Goal: Task Accomplishment & Management: Complete application form

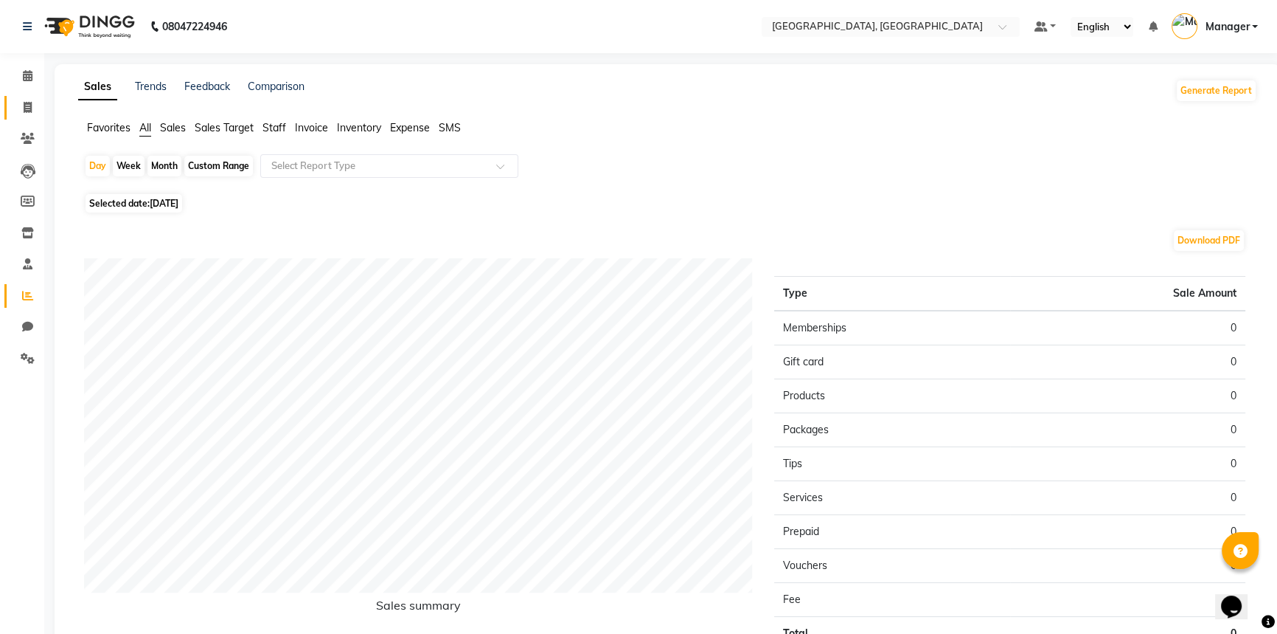
drag, startPoint x: 0, startPoint y: 0, endPoint x: 37, endPoint y: 108, distance: 114.5
click at [32, 105] on span at bounding box center [28, 108] width 26 height 17
select select "service"
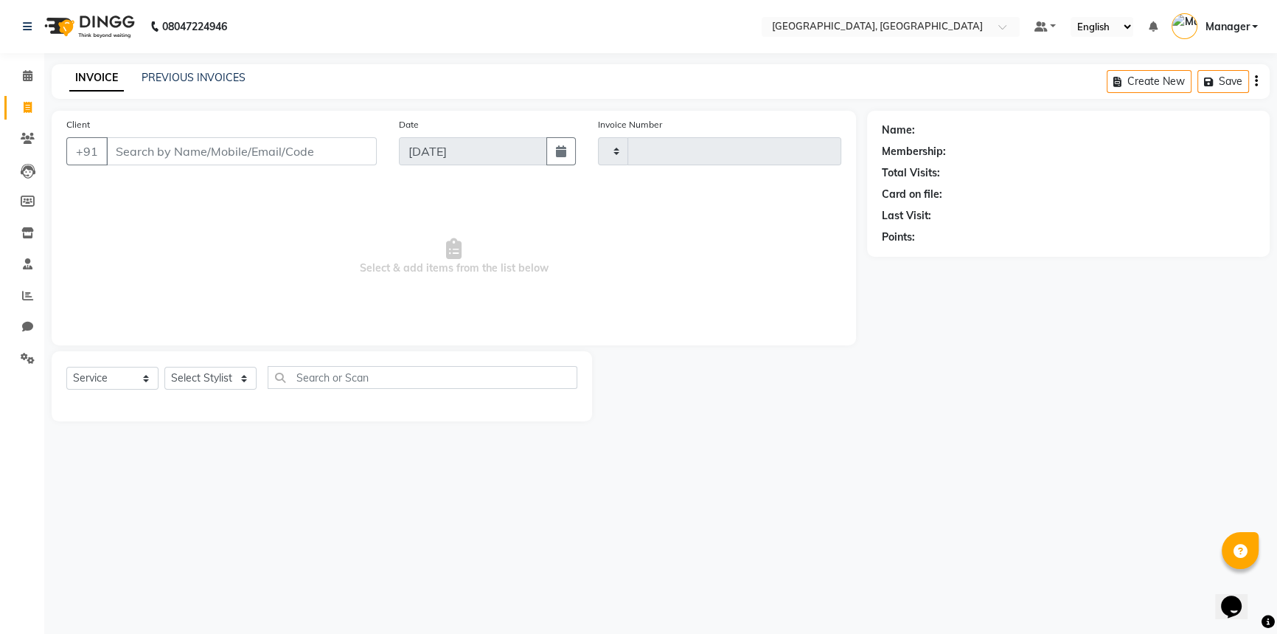
type input "3147"
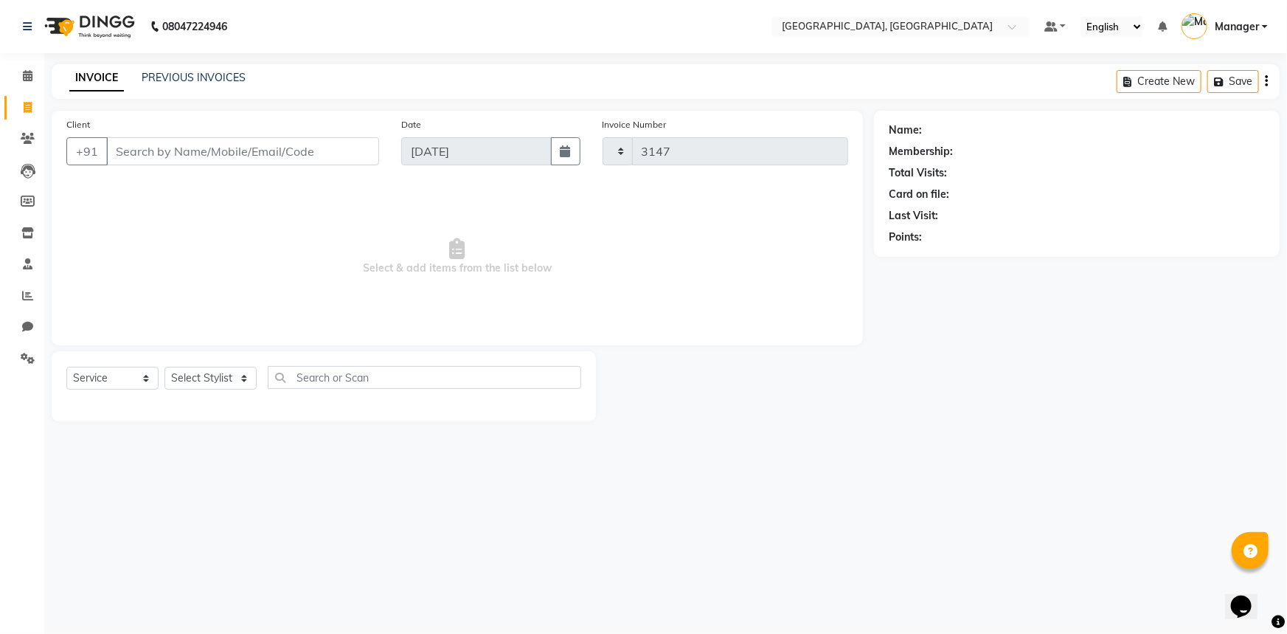
select select "8574"
click at [331, 153] on input "Client" at bounding box center [242, 151] width 273 height 28
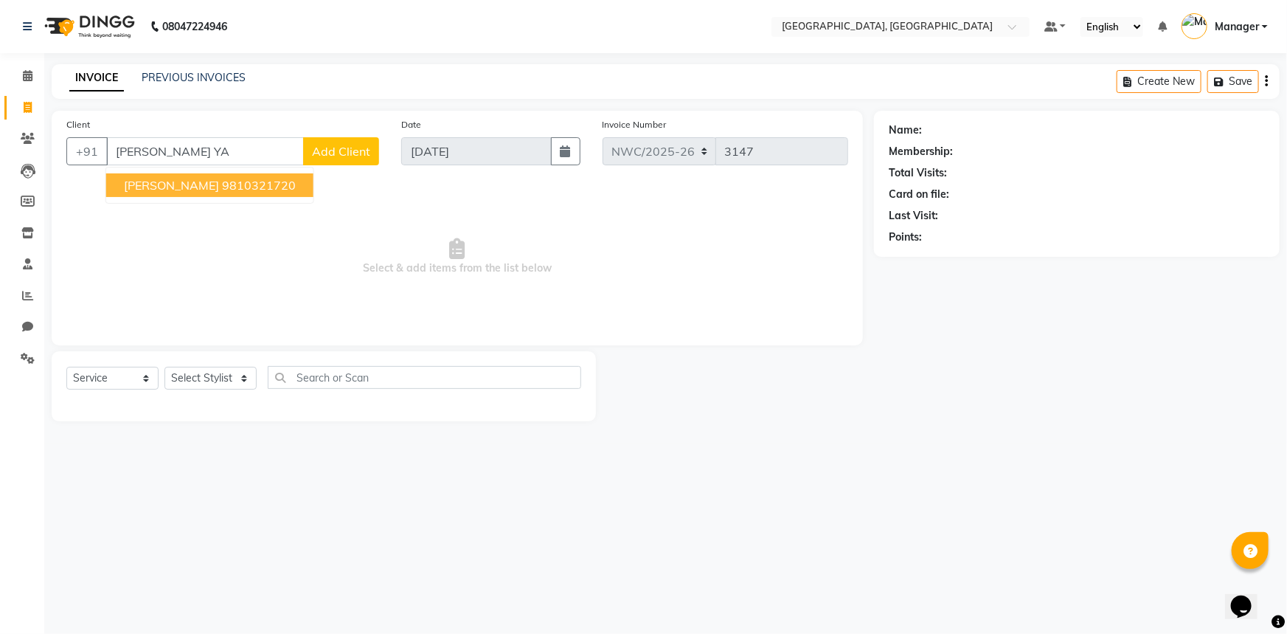
click at [222, 185] on ngb-highlight "9810321720" at bounding box center [259, 185] width 74 height 15
type input "9810321720"
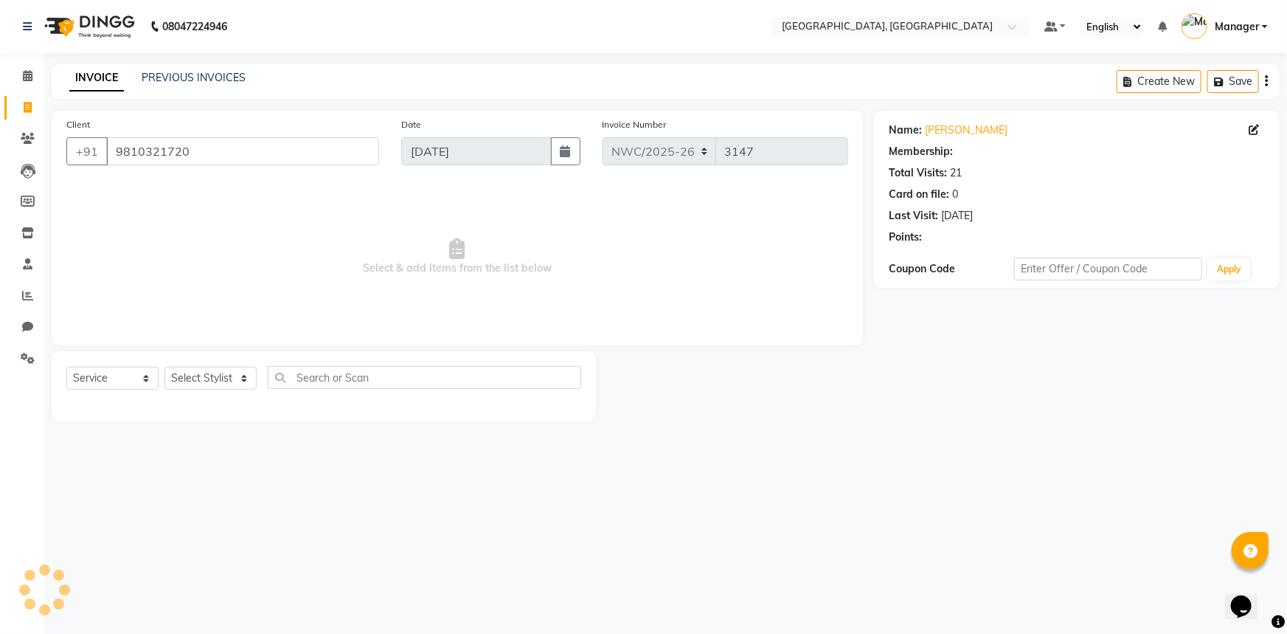
select select "1: Object"
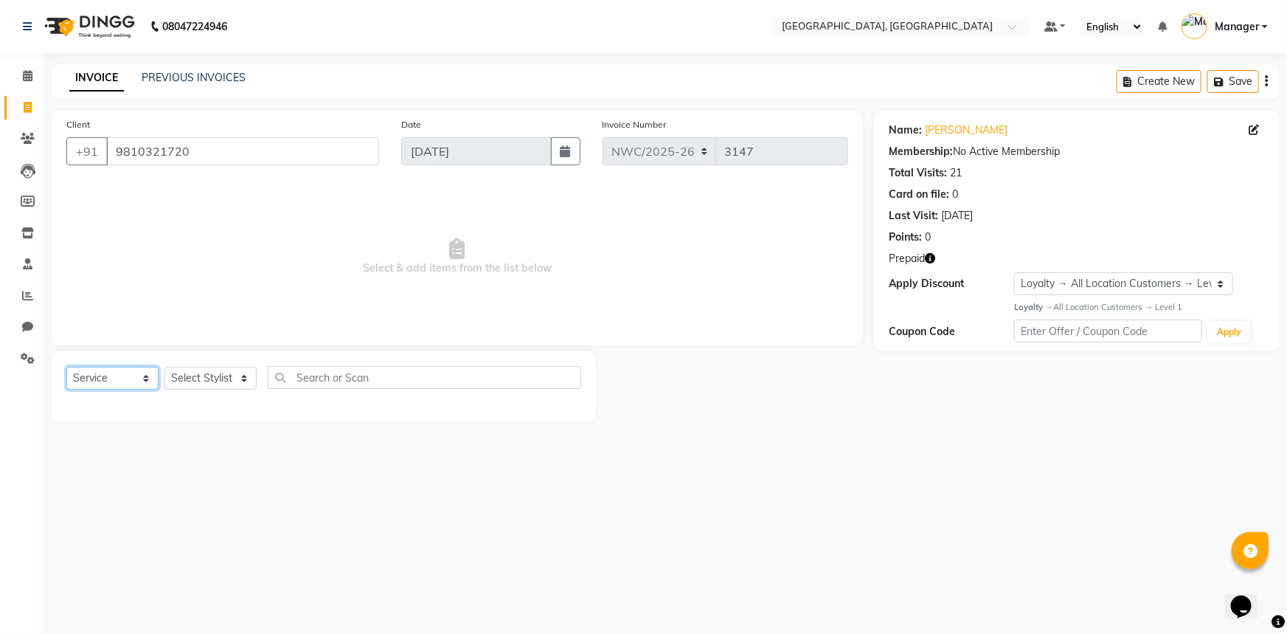
click at [109, 378] on select "Select Service Product Membership Package Voucher Prepaid Gift Card" at bounding box center [112, 378] width 92 height 23
select select "P"
click at [66, 367] on select "Select Service Product Membership Package Voucher Prepaid Gift Card" at bounding box center [112, 378] width 92 height 23
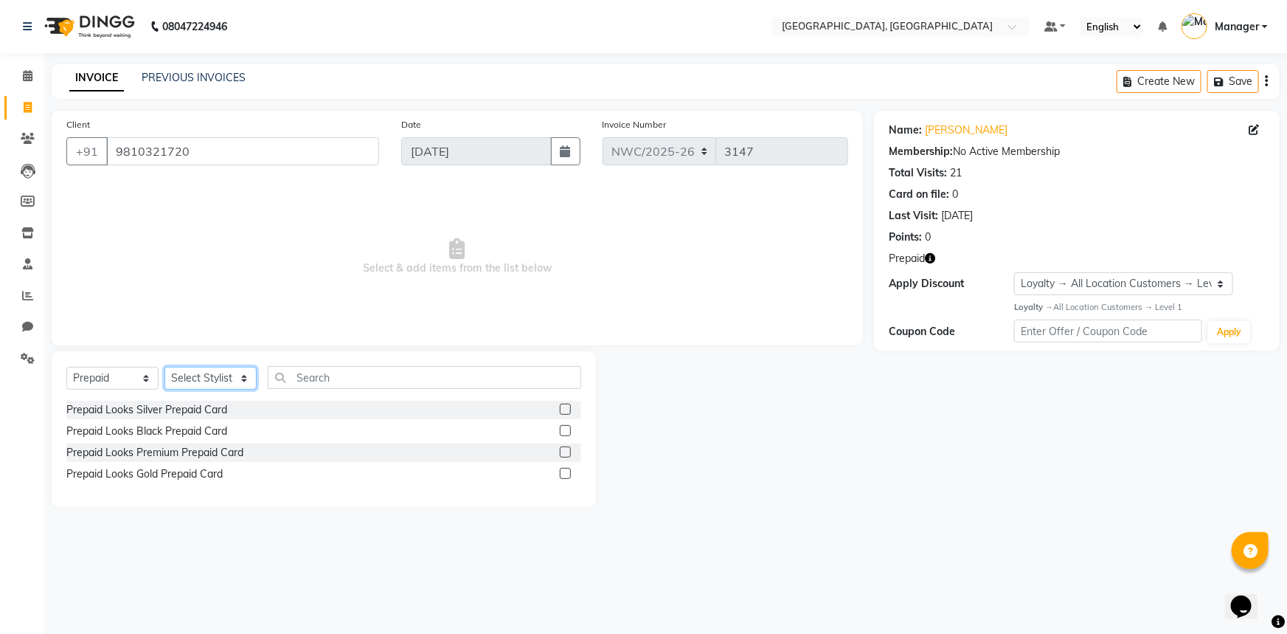
click at [212, 376] on select "Select Stylist [PERSON_NAME]-pdct Arshad_asst Arun_pdct Counter_Sales [PERSON_N…" at bounding box center [210, 378] width 92 height 23
select select "84834"
click at [164, 367] on select "Select Stylist [PERSON_NAME]-pdct Arshad_asst Arun_pdct Counter_Sales [PERSON_N…" at bounding box center [210, 378] width 92 height 23
click at [565, 409] on label at bounding box center [565, 408] width 11 height 11
click at [565, 409] on input "checkbox" at bounding box center [565, 410] width 10 height 10
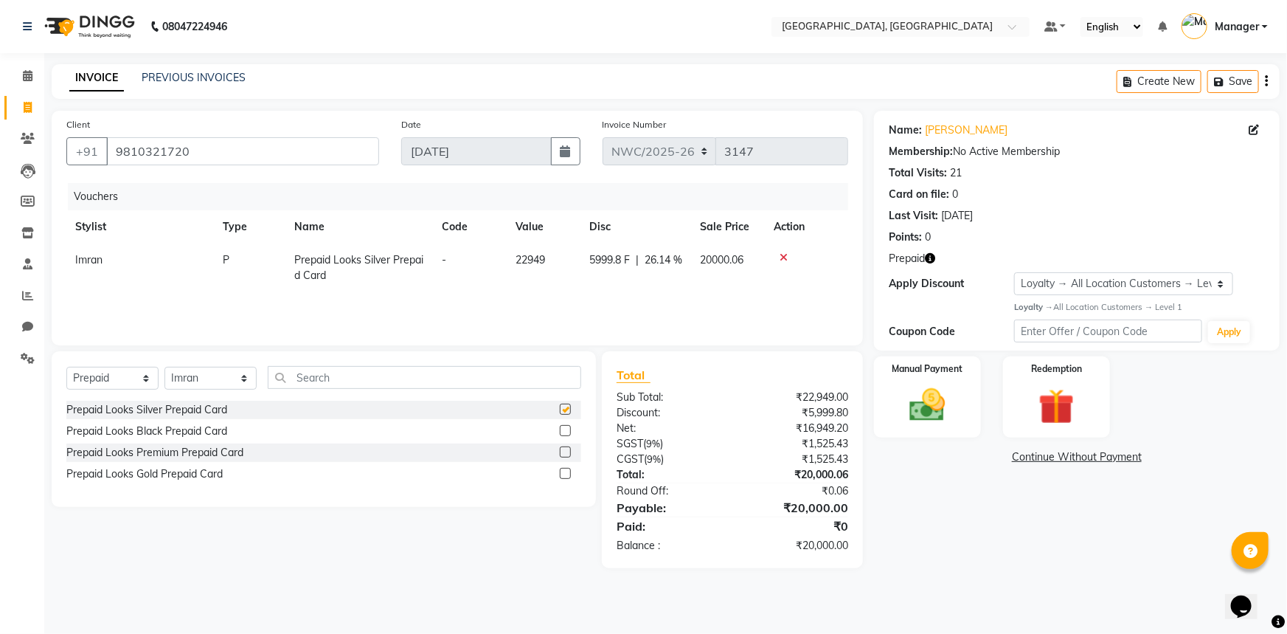
checkbox input "false"
click at [946, 392] on img at bounding box center [928, 405] width 60 height 43
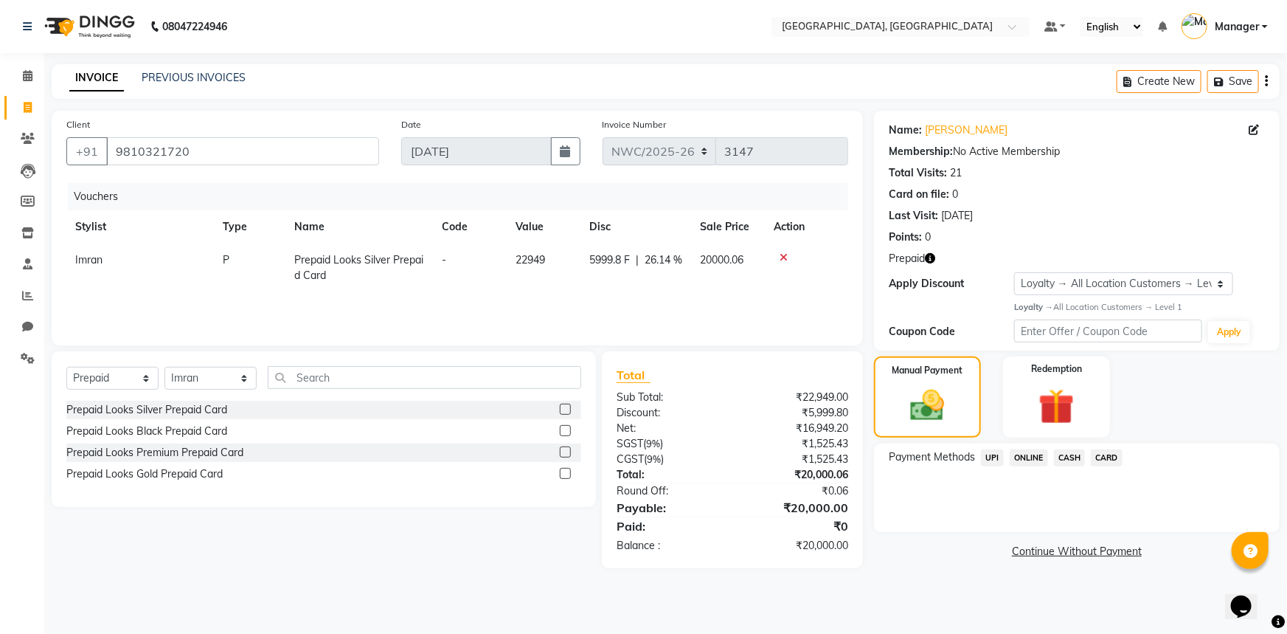
click at [1112, 457] on span "CARD" at bounding box center [1107, 457] width 32 height 17
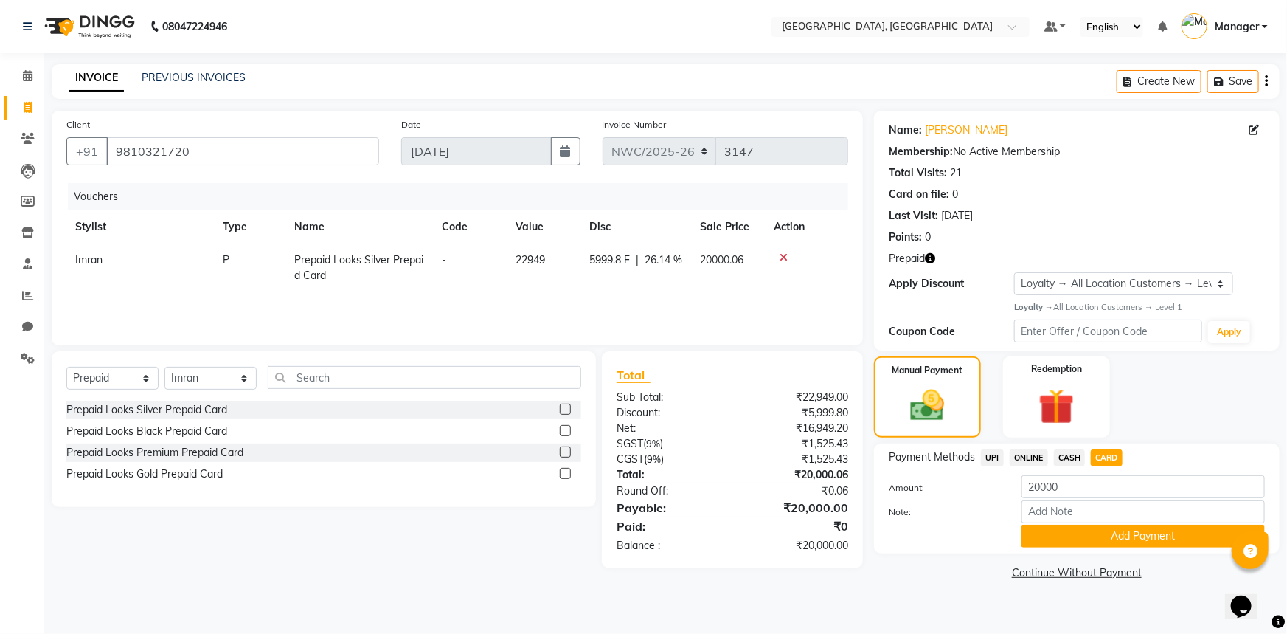
click at [1069, 456] on span "CASH" at bounding box center [1070, 457] width 32 height 17
click at [1091, 534] on button "Add Payment" at bounding box center [1143, 535] width 243 height 23
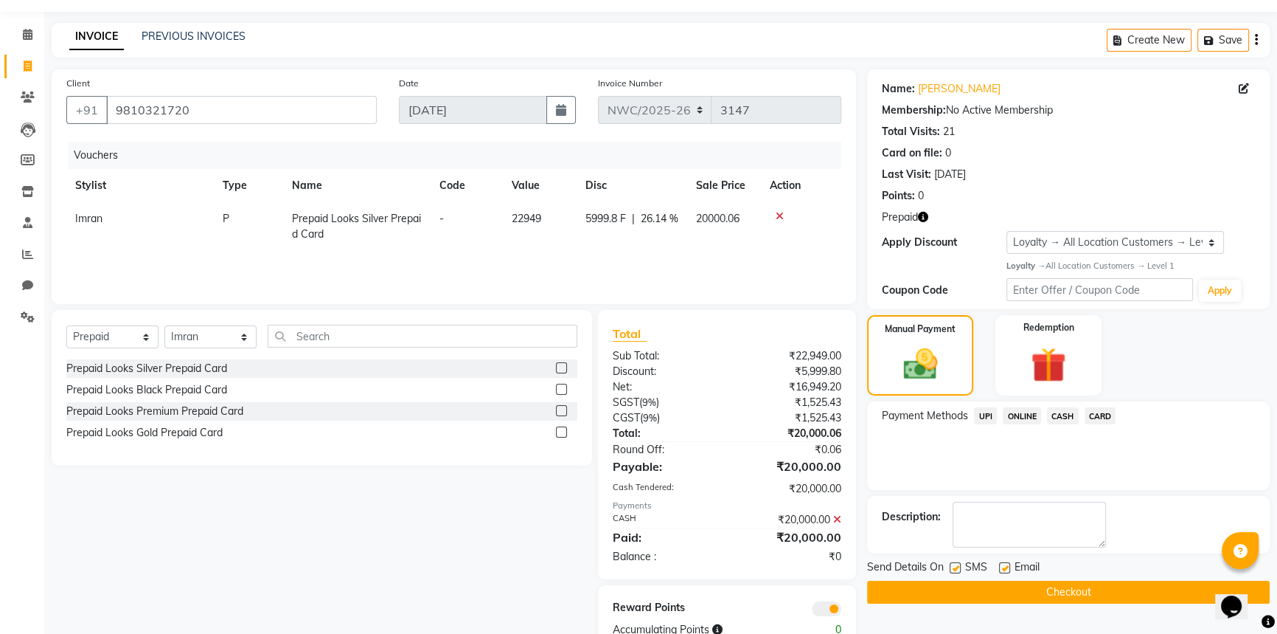
scroll to position [83, 0]
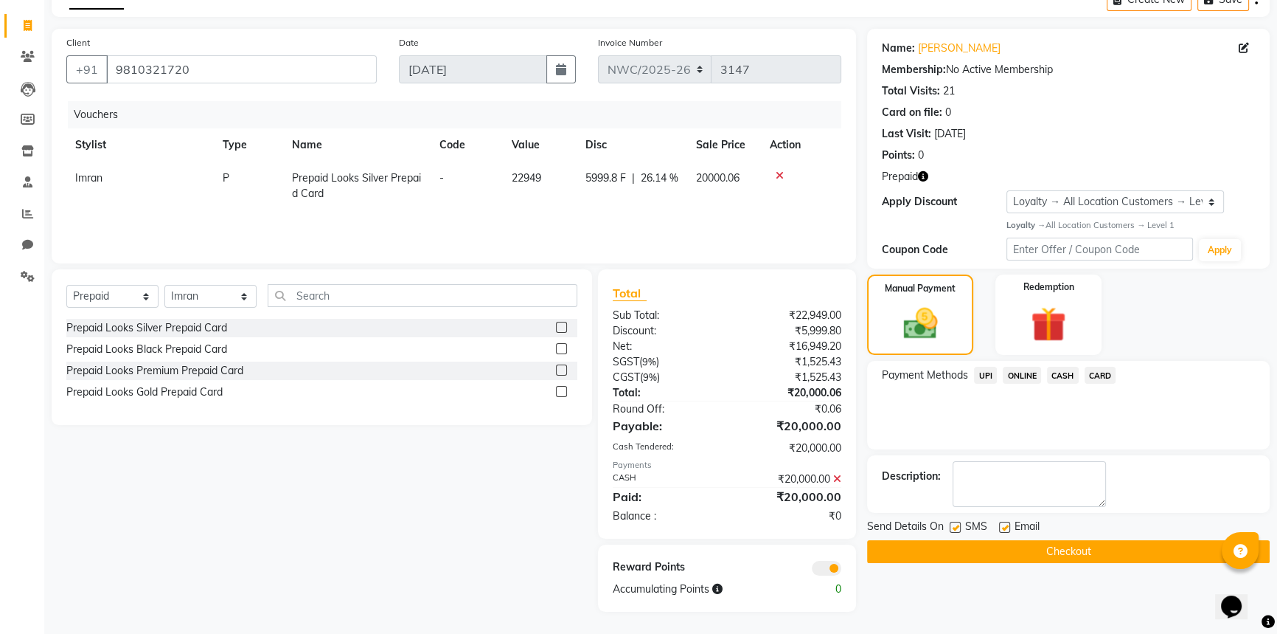
click at [1037, 552] on button "Checkout" at bounding box center [1068, 551] width 403 height 23
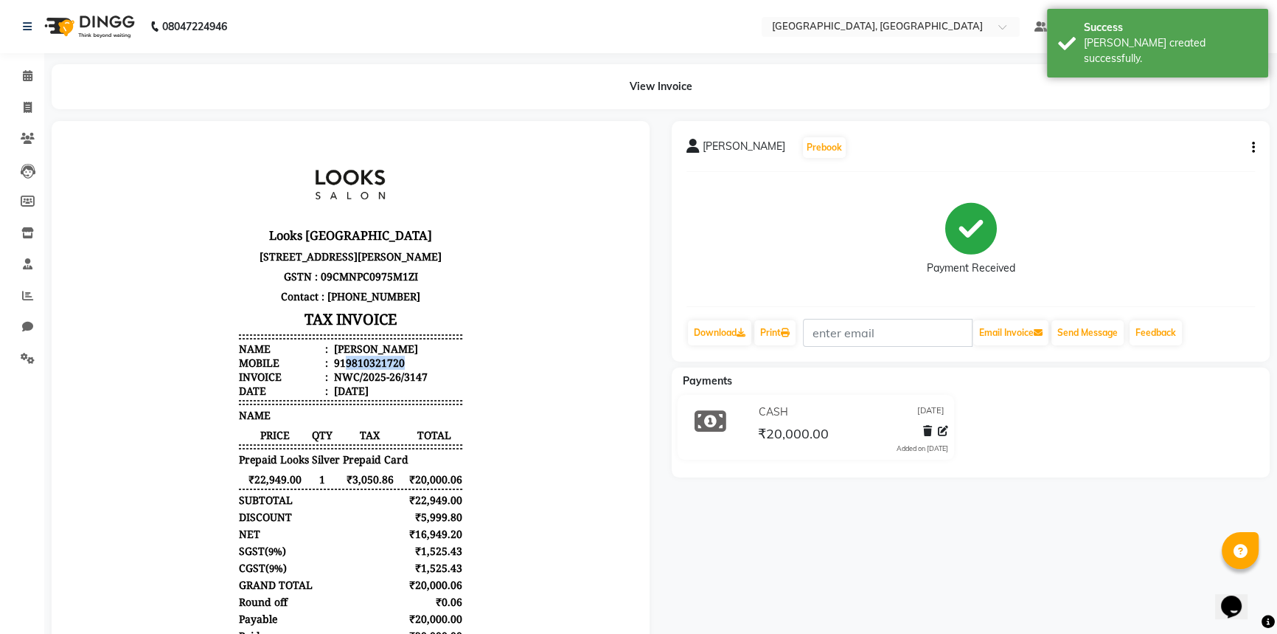
drag, startPoint x: 398, startPoint y: 419, endPoint x: 336, endPoint y: 415, distance: 62.1
click at [336, 370] on li "Mobile : 919810321720" at bounding box center [350, 363] width 223 height 14
copy div "9810321720"
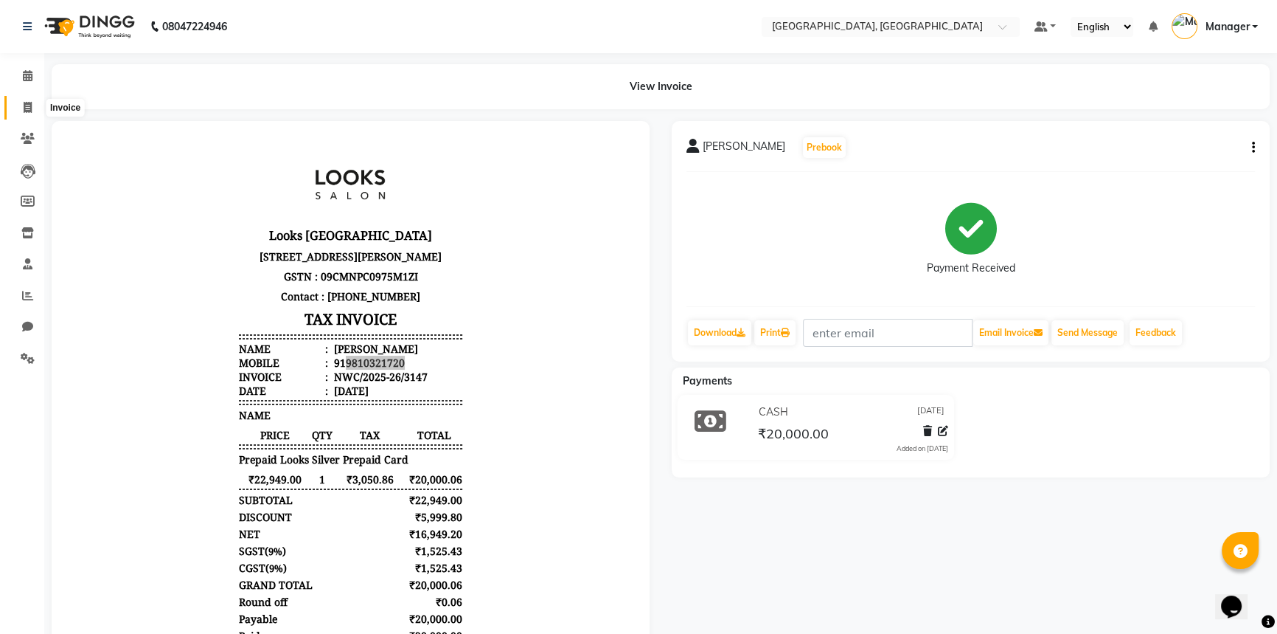
click at [34, 104] on span at bounding box center [28, 108] width 26 height 17
select select "service"
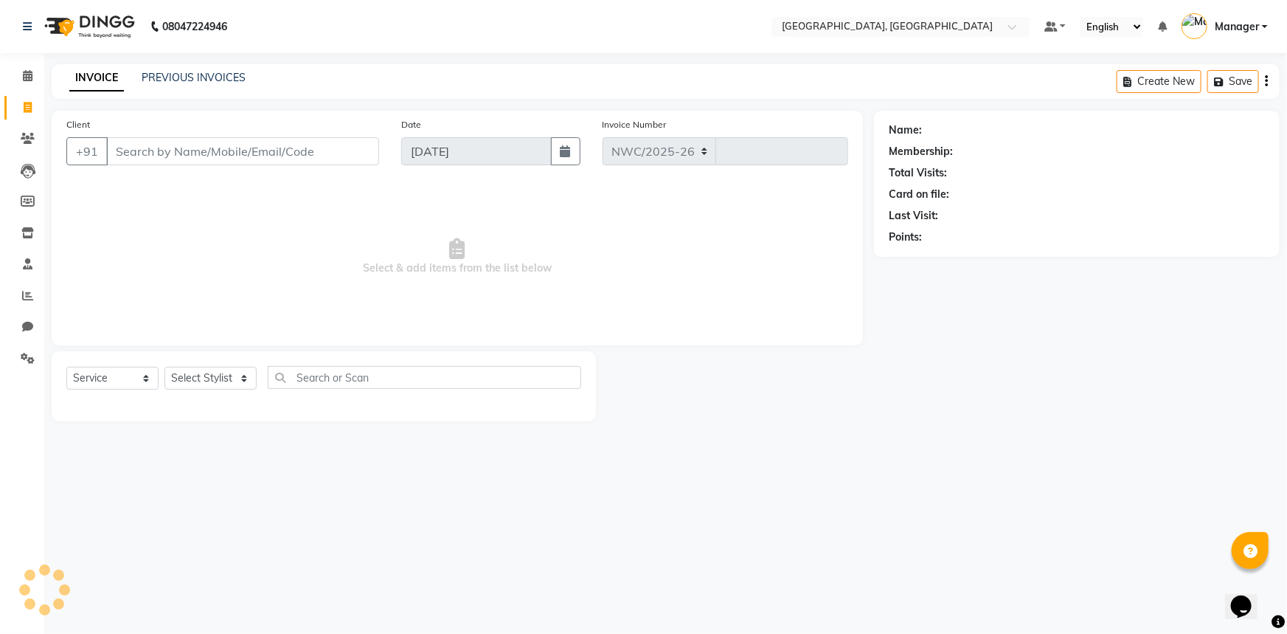
select select "8574"
type input "3148"
click at [178, 157] on input "Client" at bounding box center [242, 151] width 273 height 28
type input "9810321720"
select select "1: Object"
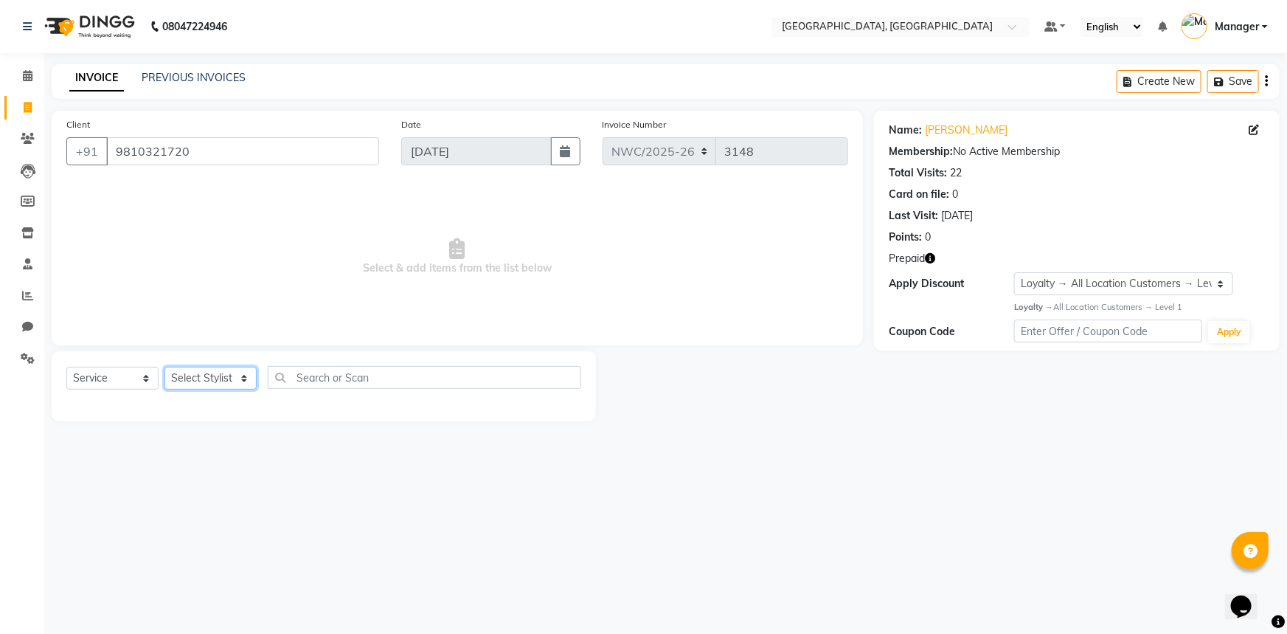
click at [214, 377] on select "Select Stylist [PERSON_NAME]-pdct Arshad_asst Arun_pdct Counter_Sales [PERSON_N…" at bounding box center [210, 378] width 92 height 23
select select "84834"
click at [164, 367] on select "Select Stylist [PERSON_NAME]-pdct Arshad_asst Arun_pdct Counter_Sales [PERSON_N…" at bounding box center [210, 378] width 92 height 23
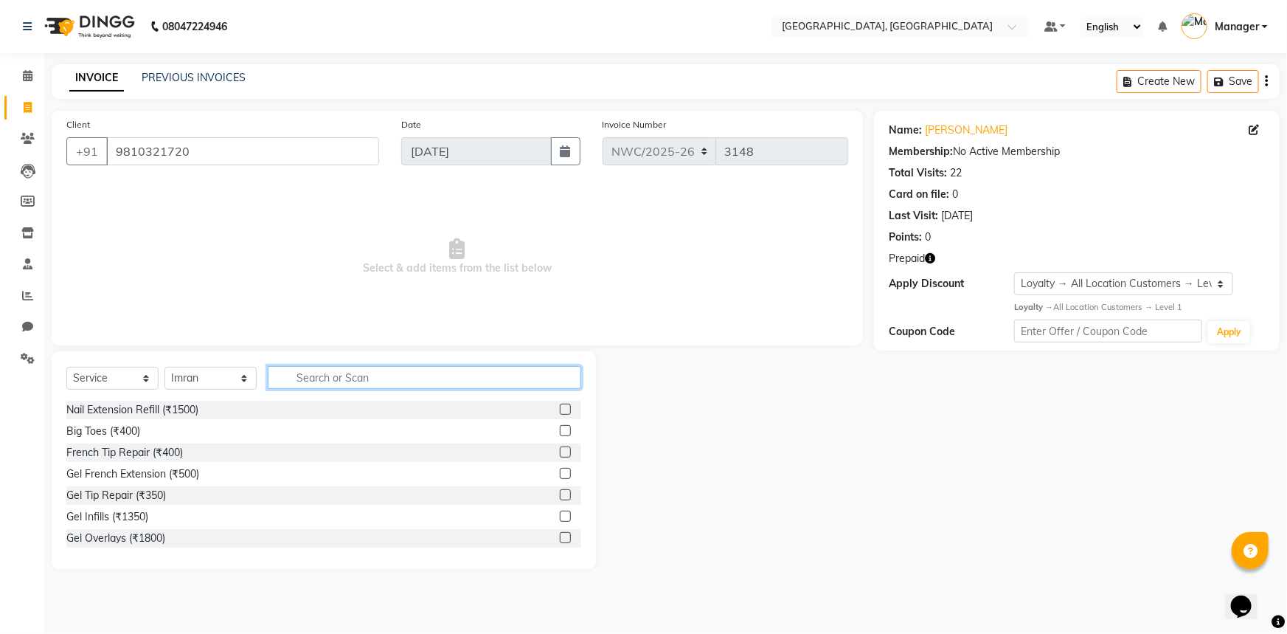
click at [323, 379] on input "text" at bounding box center [424, 377] width 313 height 23
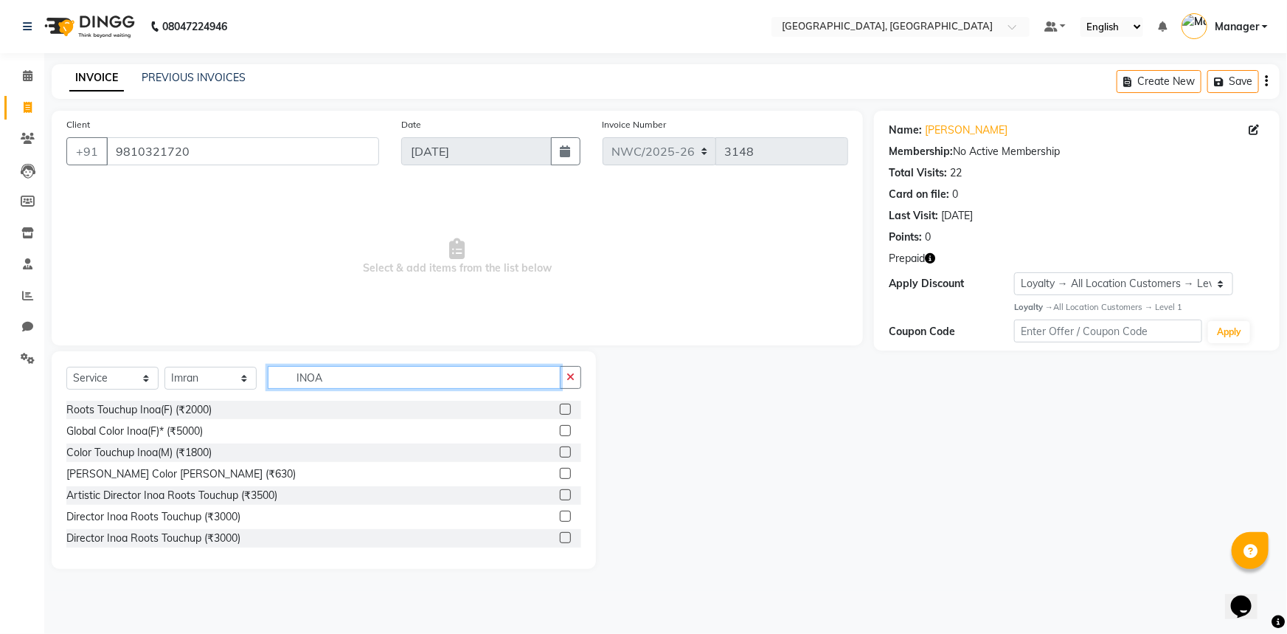
type input "INOA"
click at [560, 409] on label at bounding box center [565, 408] width 11 height 11
click at [560, 409] on input "checkbox" at bounding box center [565, 410] width 10 height 10
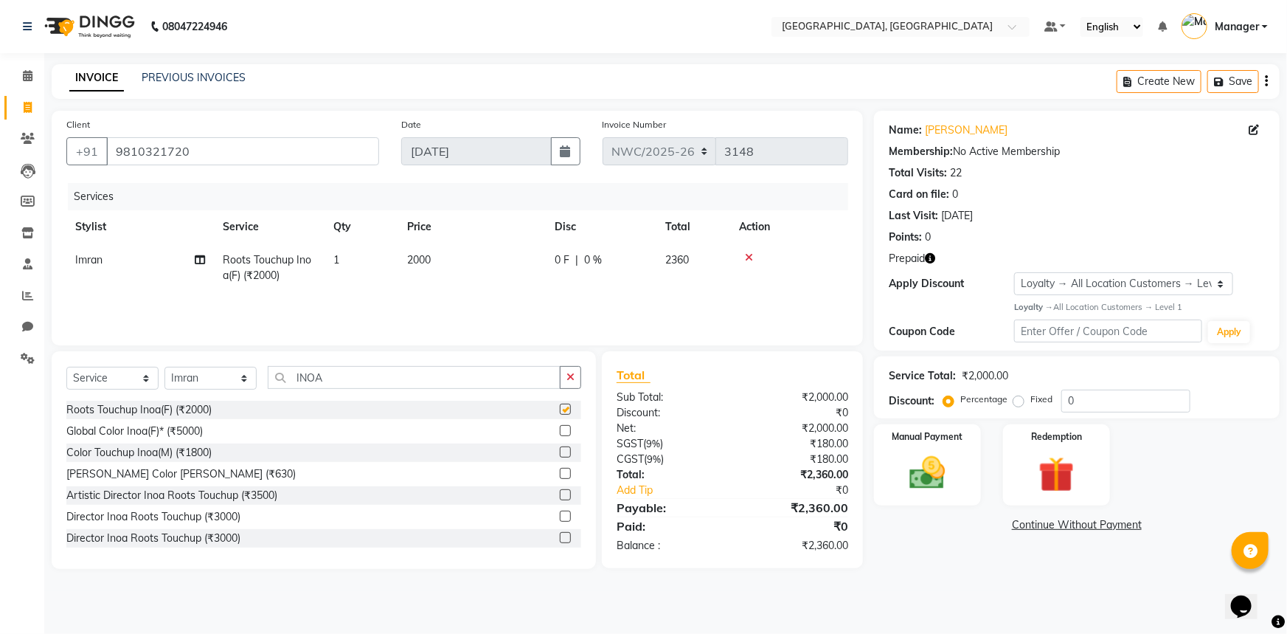
checkbox input "false"
drag, startPoint x: 333, startPoint y: 376, endPoint x: 252, endPoint y: 365, distance: 81.9
click at [252, 365] on div "Select Service Product Membership Package Voucher Prepaid Gift Card Select Styl…" at bounding box center [324, 460] width 544 height 218
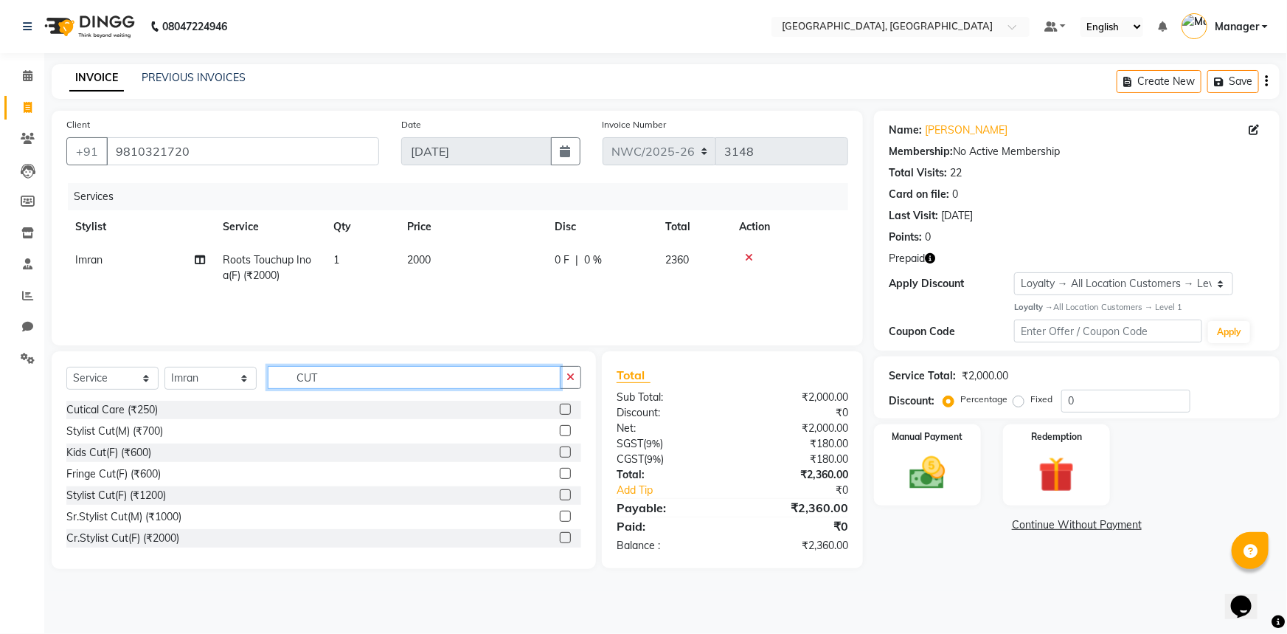
type input "CUT"
click at [560, 435] on label at bounding box center [565, 430] width 11 height 11
click at [560, 435] on input "checkbox" at bounding box center [565, 431] width 10 height 10
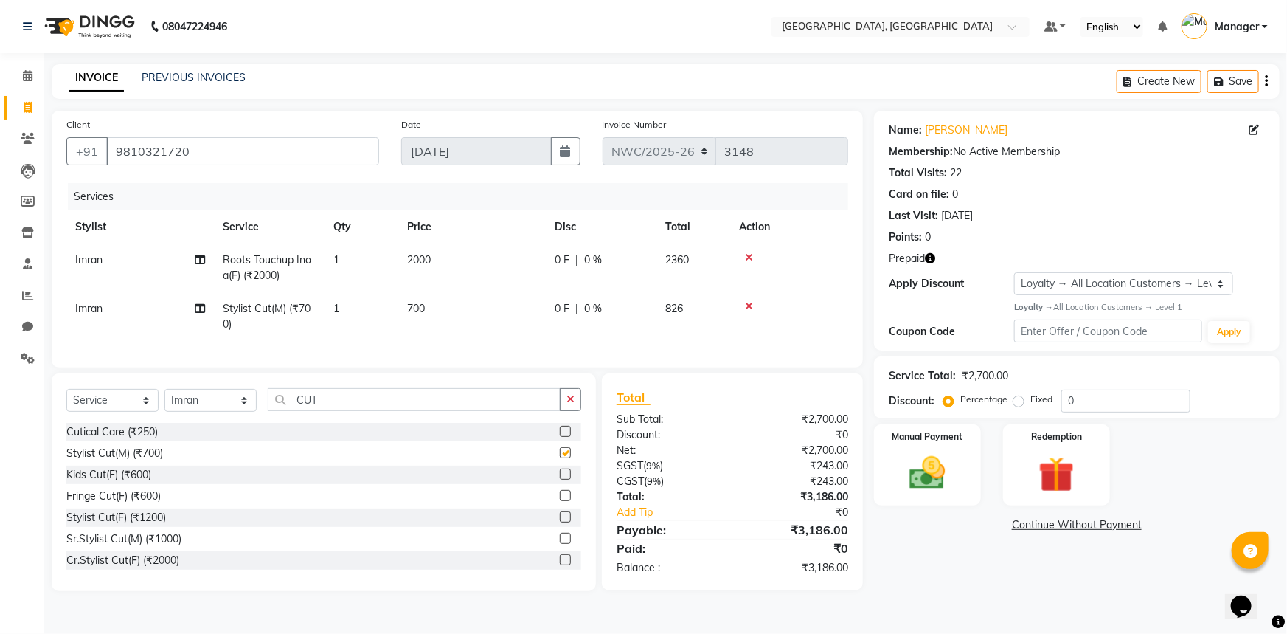
checkbox input "false"
drag, startPoint x: 340, startPoint y: 406, endPoint x: 260, endPoint y: 407, distance: 80.4
click at [260, 407] on div "Select Service Product Membership Package Voucher Prepaid Gift Card Select Styl…" at bounding box center [323, 405] width 515 height 35
click at [451, 313] on td "700" at bounding box center [472, 316] width 148 height 49
select select "84834"
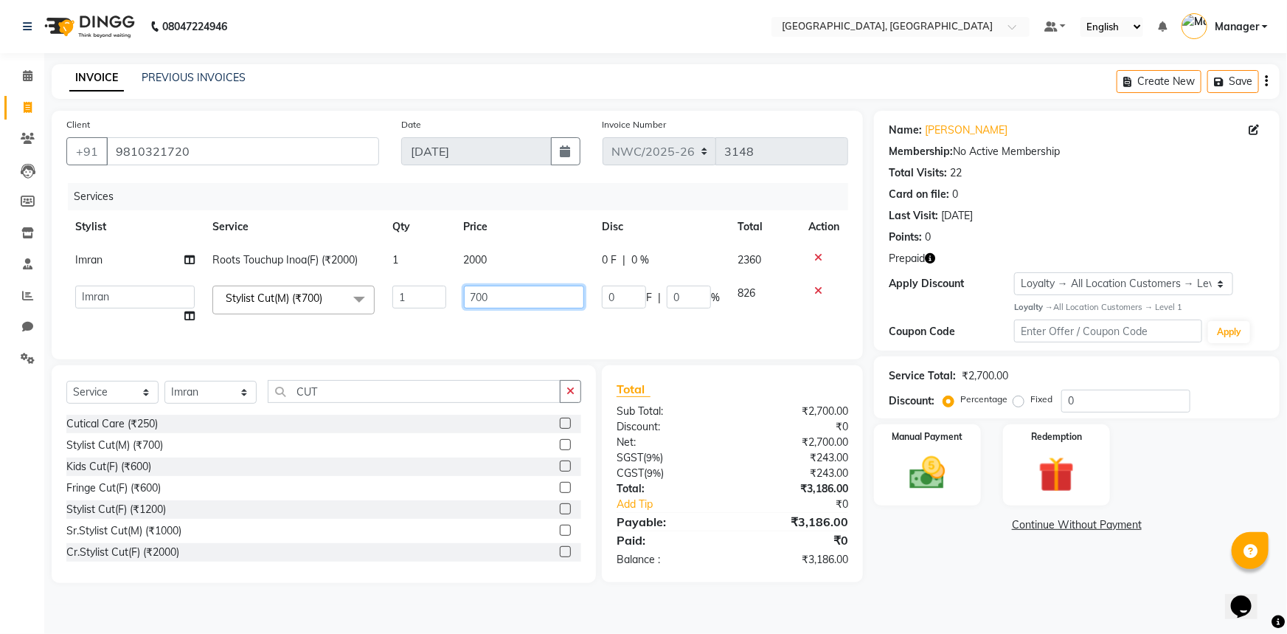
drag, startPoint x: 486, startPoint y: 298, endPoint x: 457, endPoint y: 288, distance: 31.3
click at [457, 288] on td "700" at bounding box center [524, 305] width 139 height 56
type input "500"
click at [329, 402] on input "CUT" at bounding box center [414, 391] width 293 height 23
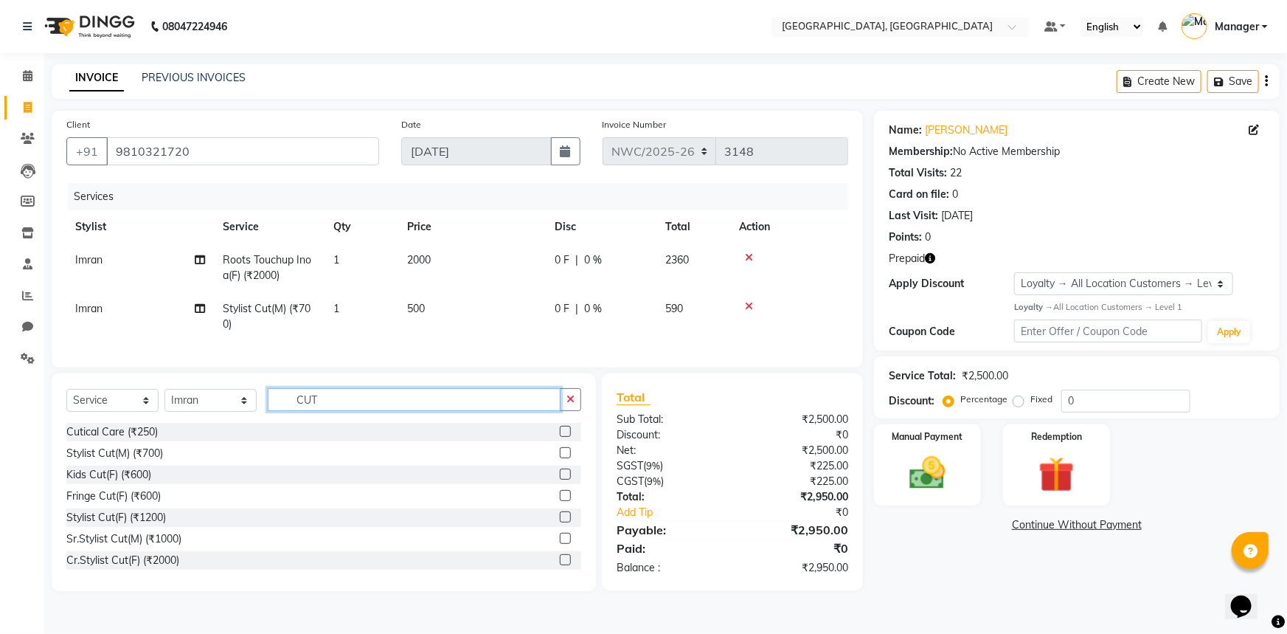
drag, startPoint x: 333, startPoint y: 403, endPoint x: 259, endPoint y: 391, distance: 74.7
click at [259, 391] on div "Select Service Product Membership Package Voucher Prepaid Gift Card Select Styl…" at bounding box center [324, 482] width 544 height 218
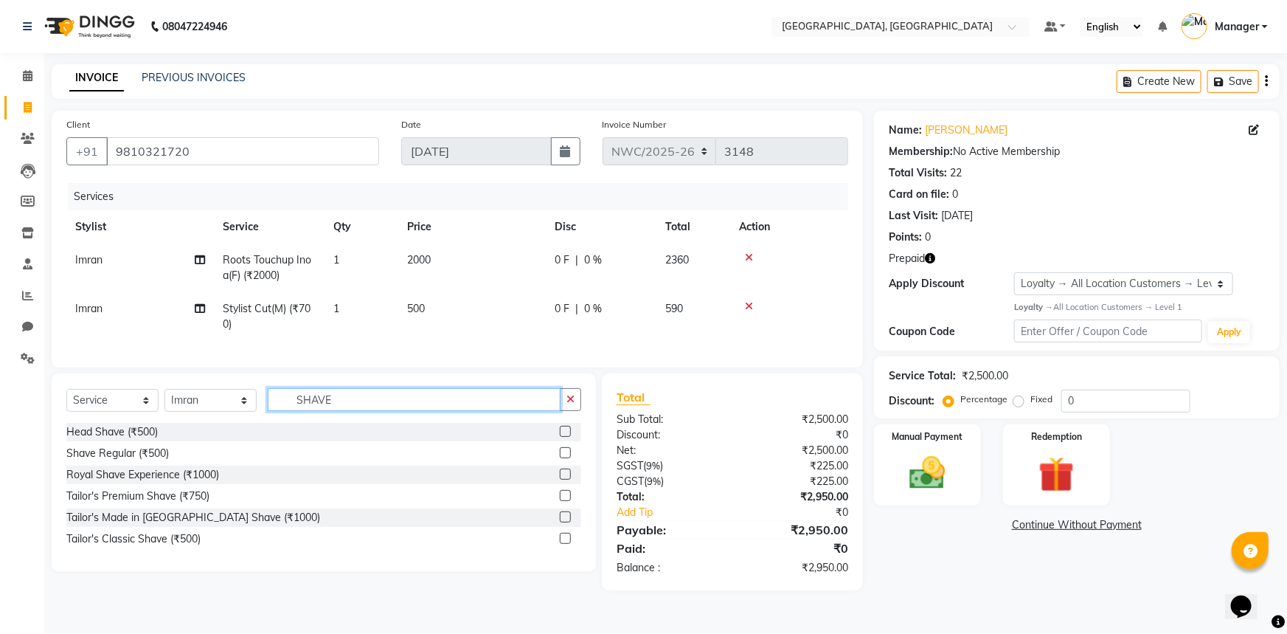
type input "SHAVE"
click at [565, 458] on label at bounding box center [565, 452] width 11 height 11
click at [565, 458] on input "checkbox" at bounding box center [565, 453] width 10 height 10
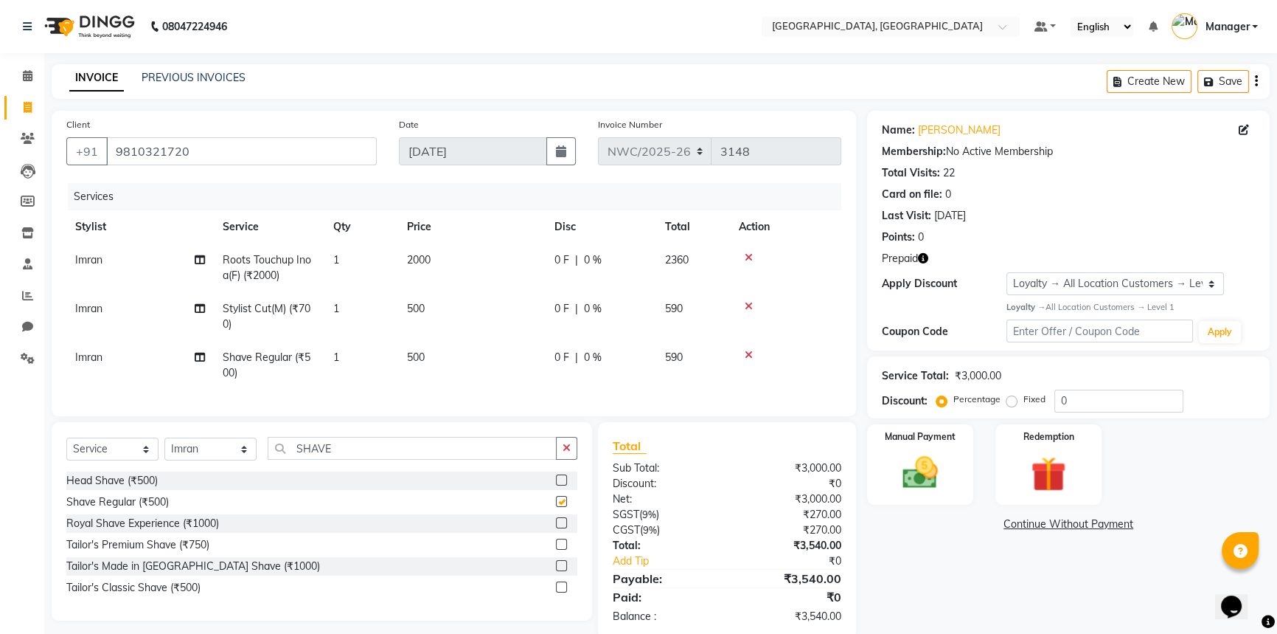
checkbox input "false"
click at [445, 362] on td "500" at bounding box center [472, 365] width 148 height 49
select select "84834"
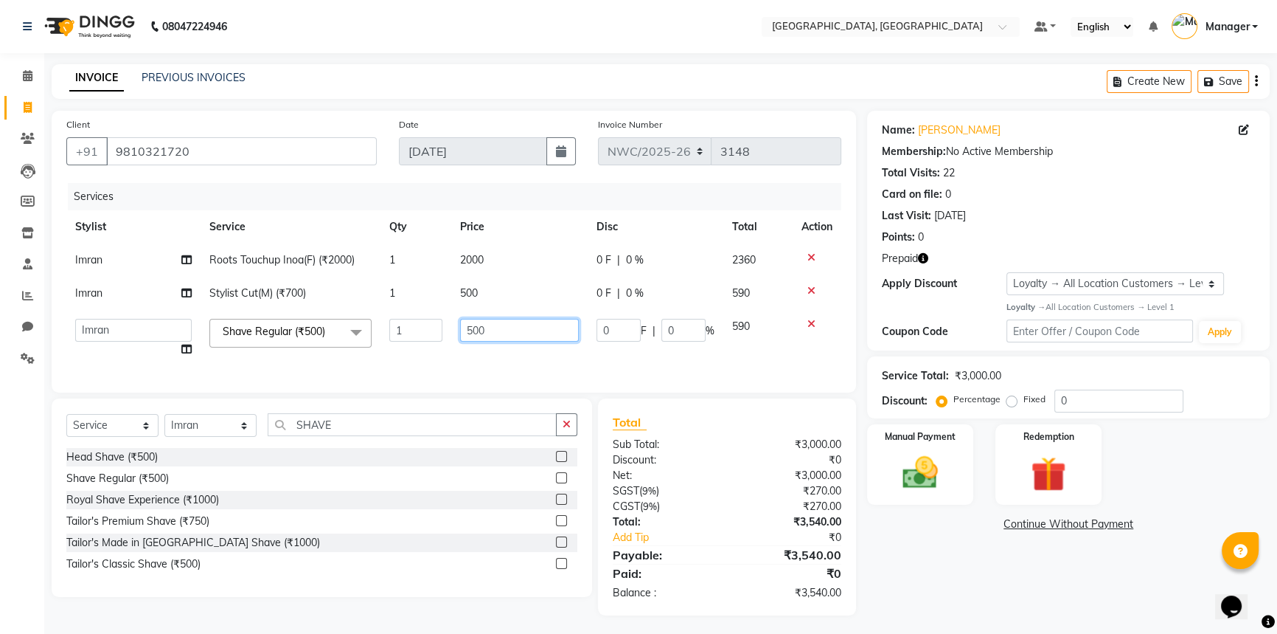
drag, startPoint x: 452, startPoint y: 326, endPoint x: 388, endPoint y: 314, distance: 65.2
click at [388, 314] on tr "[PERSON_NAME]-pdct Arshad_asst Arun_pdct Counter_Sales [PERSON_NAME] [PERSON_NA…" at bounding box center [453, 338] width 775 height 56
type input "300"
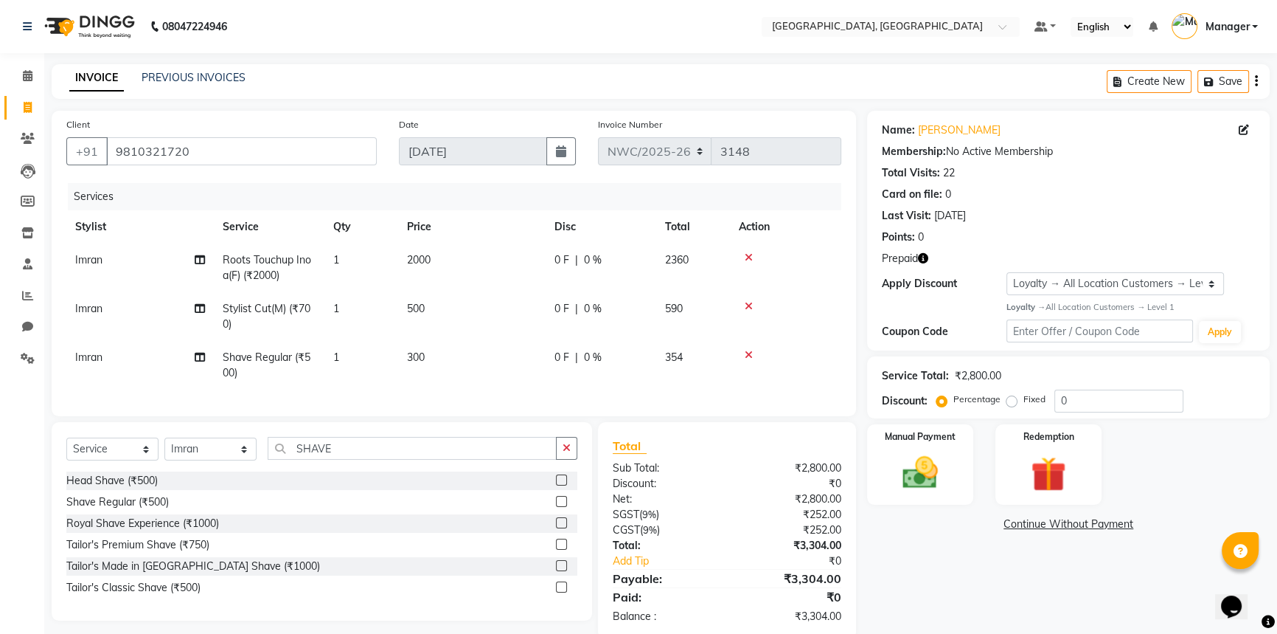
click at [916, 555] on div "Name: [PERSON_NAME] Membership: No Active Membership Total Visits: 22 Card on f…" at bounding box center [1074, 375] width 414 height 528
click at [189, 458] on select "Select Stylist [PERSON_NAME]-pdct Arshad_asst Arun_pdct Counter_Sales [PERSON_N…" at bounding box center [210, 448] width 92 height 23
select select "84840"
click at [164, 448] on select "Select Stylist [PERSON_NAME]-pdct Arshad_asst Arun_pdct Counter_Sales [PERSON_N…" at bounding box center [210, 448] width 92 height 23
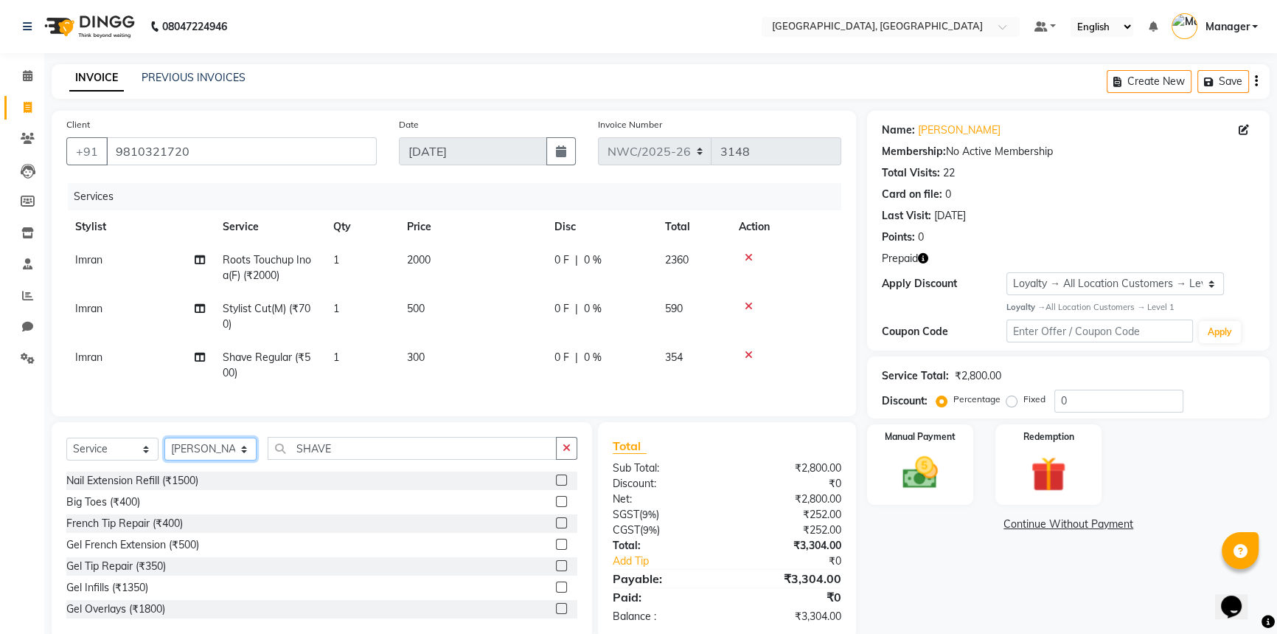
scroll to position [38, 0]
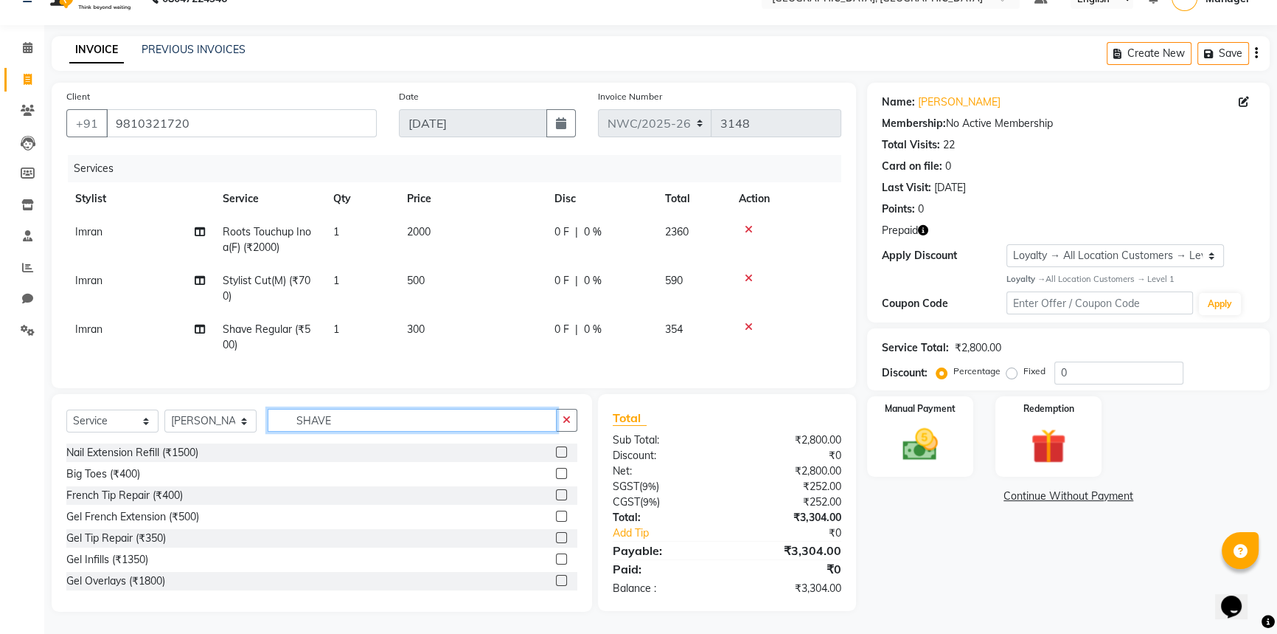
drag, startPoint x: 366, startPoint y: 417, endPoint x: 269, endPoint y: 400, distance: 98.2
click at [269, 400] on div "Select Service Product Membership Package Voucher Prepaid Gift Card Select Styl…" at bounding box center [322, 503] width 541 height 218
type input "UND"
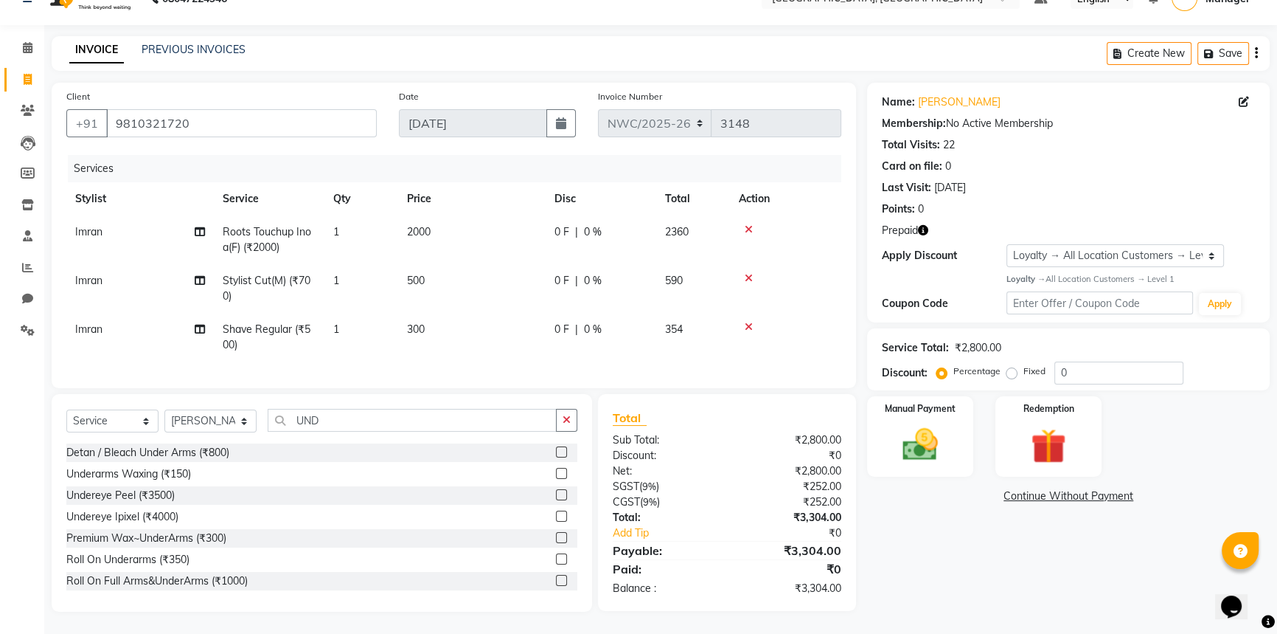
click at [556, 534] on label at bounding box center [561, 537] width 11 height 11
click at [556, 534] on input "checkbox" at bounding box center [561, 538] width 10 height 10
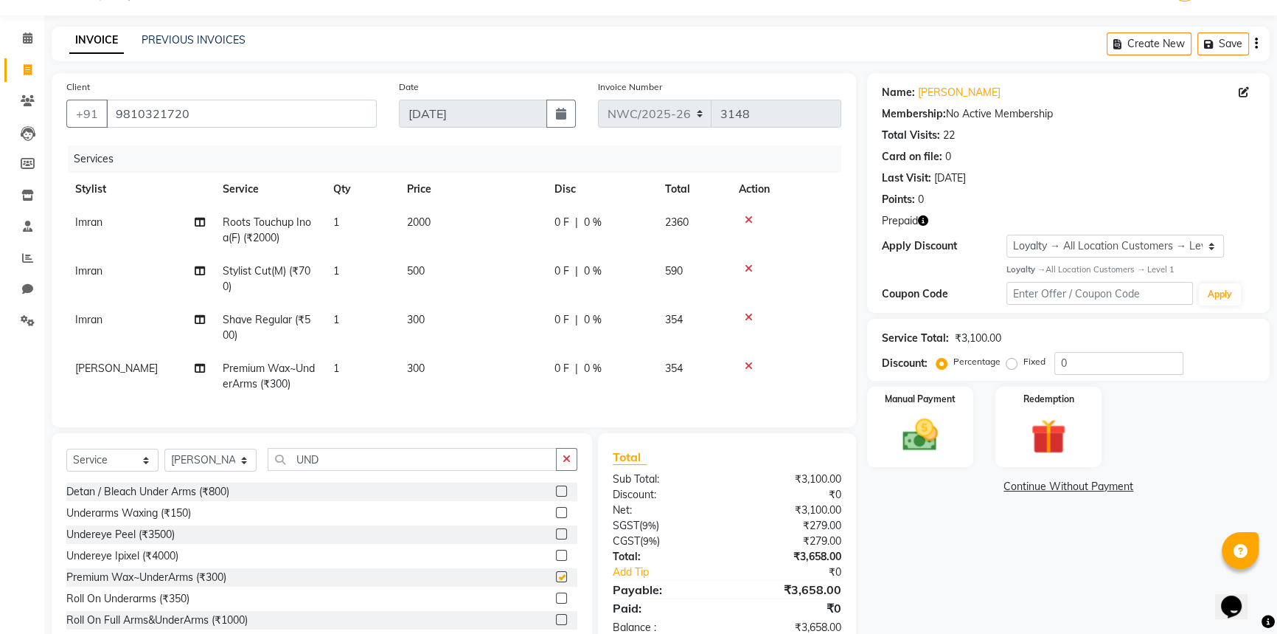
checkbox input "false"
click at [202, 470] on select "Select Stylist [PERSON_NAME]-pdct Arshad_asst Arun_pdct Counter_Sales [PERSON_N…" at bounding box center [210, 459] width 92 height 23
select select "84838"
click at [164, 458] on select "Select Stylist [PERSON_NAME]-pdct Arshad_asst Arun_pdct Counter_Sales [PERSON_N…" at bounding box center [210, 459] width 92 height 23
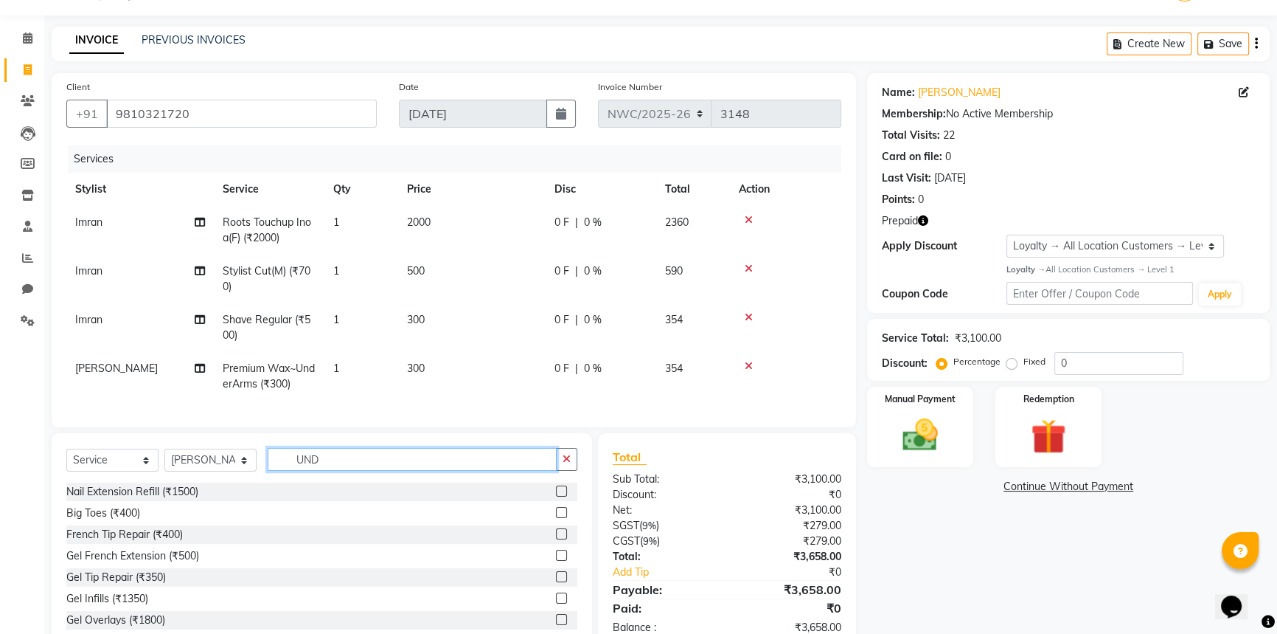
drag, startPoint x: 345, startPoint y: 474, endPoint x: 257, endPoint y: 460, distance: 89.7
click at [257, 460] on div "Select Service Product Membership Package Voucher Prepaid Gift Card Select Styl…" at bounding box center [321, 465] width 511 height 35
type input "WASH"
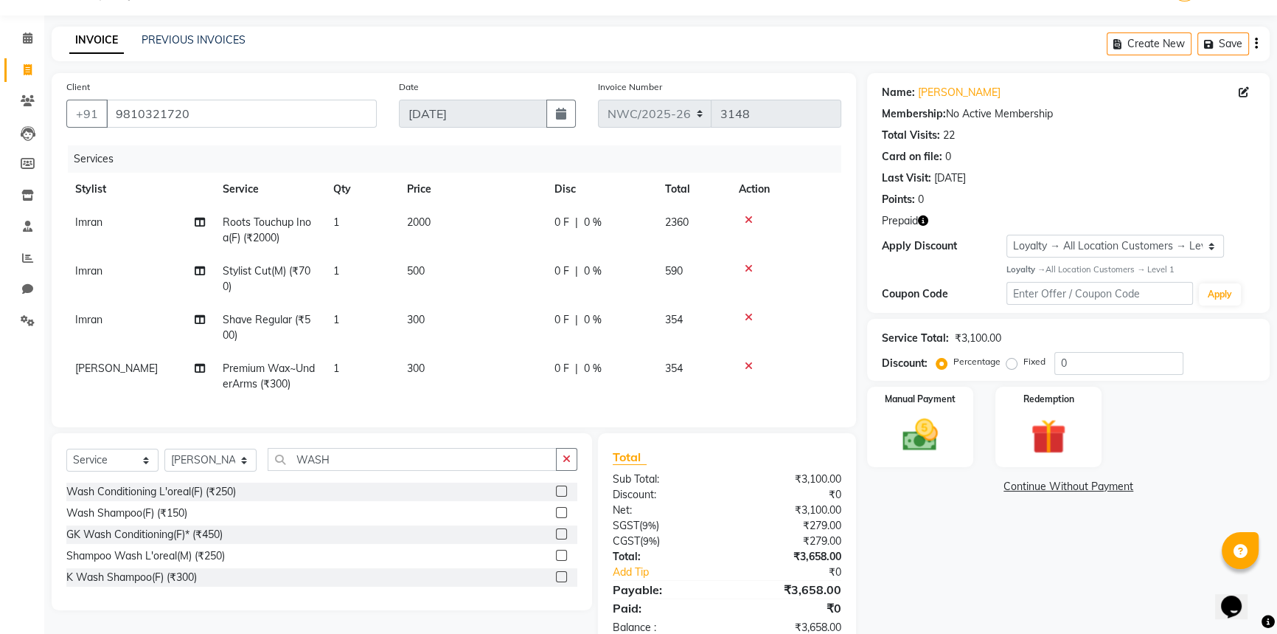
click at [561, 582] on label at bounding box center [561, 576] width 11 height 11
click at [561, 582] on input "checkbox" at bounding box center [561, 577] width 10 height 10
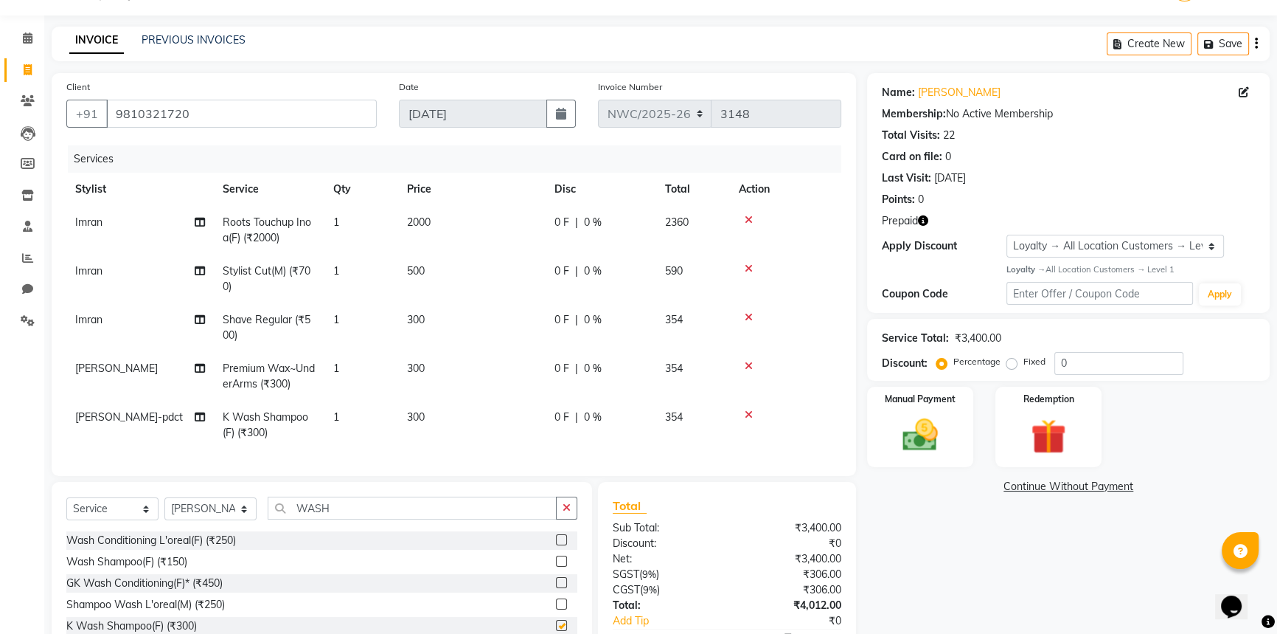
checkbox input "false"
drag, startPoint x: 350, startPoint y: 514, endPoint x: 229, endPoint y: 502, distance: 121.5
click at [229, 502] on div "Select Service Product Membership Package Voucher Prepaid Gift Card Select Styl…" at bounding box center [322, 570] width 541 height 177
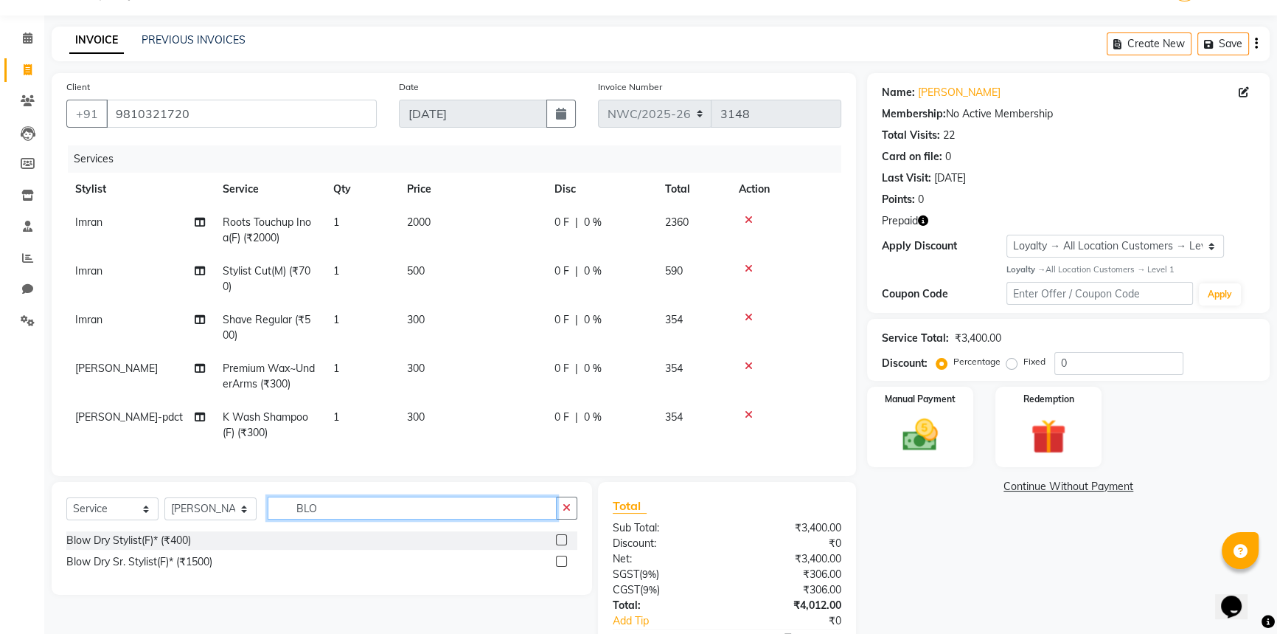
type input "BLO"
click at [558, 545] on label at bounding box center [561, 539] width 11 height 11
click at [558, 545] on input "checkbox" at bounding box center [561, 540] width 10 height 10
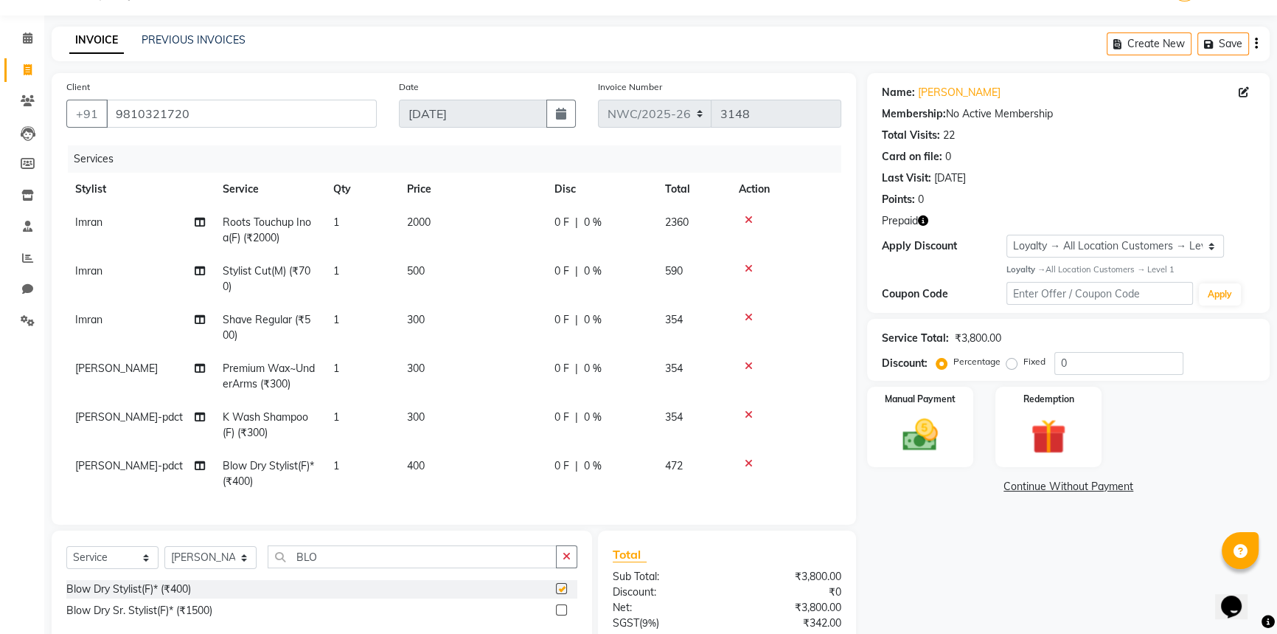
checkbox input "false"
click at [426, 412] on td "300" at bounding box center [472, 424] width 148 height 49
select select "84838"
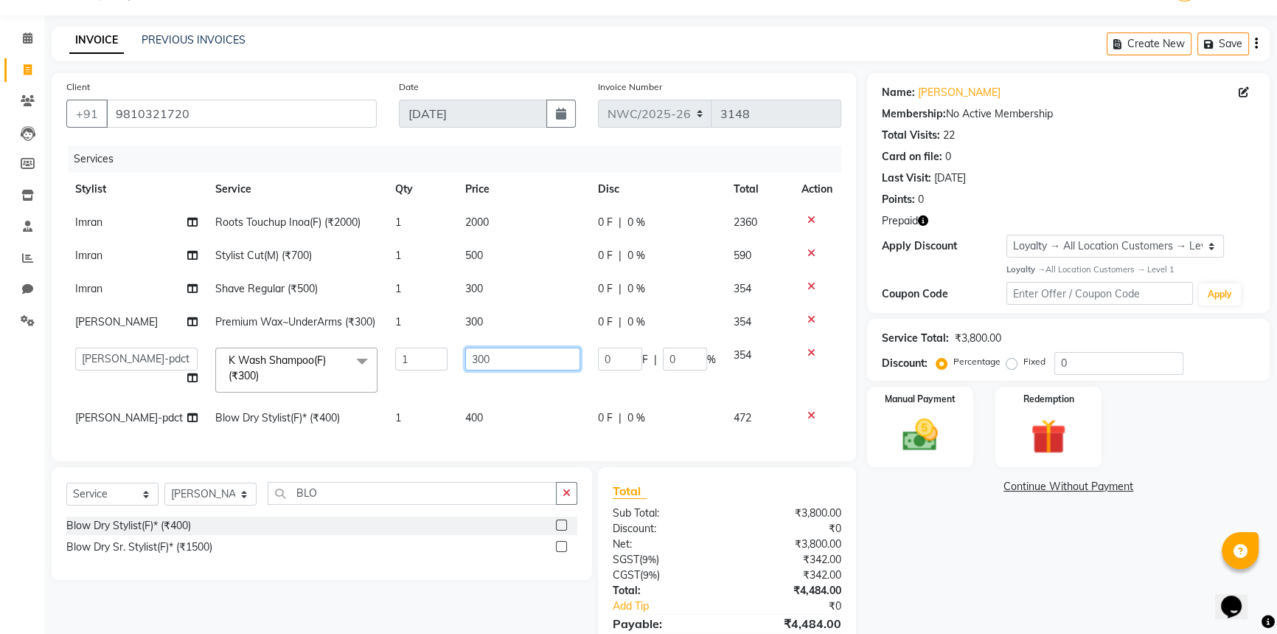
drag, startPoint x: 507, startPoint y: 379, endPoint x: 426, endPoint y: 352, distance: 85.6
click at [426, 353] on tbody "Imran Roots Touchup Inoa(F) (₹2000) 1 2000 0 F | 0 % 2360 Imran Stylist Cut(M) …" at bounding box center [453, 320] width 775 height 229
type input "600"
click at [475, 428] on tbody "Imran Roots Touchup Inoa(F) (₹2000) 1 2000 0 F | 0 % 2360 Imran Stylist Cut(M) …" at bounding box center [453, 320] width 775 height 229
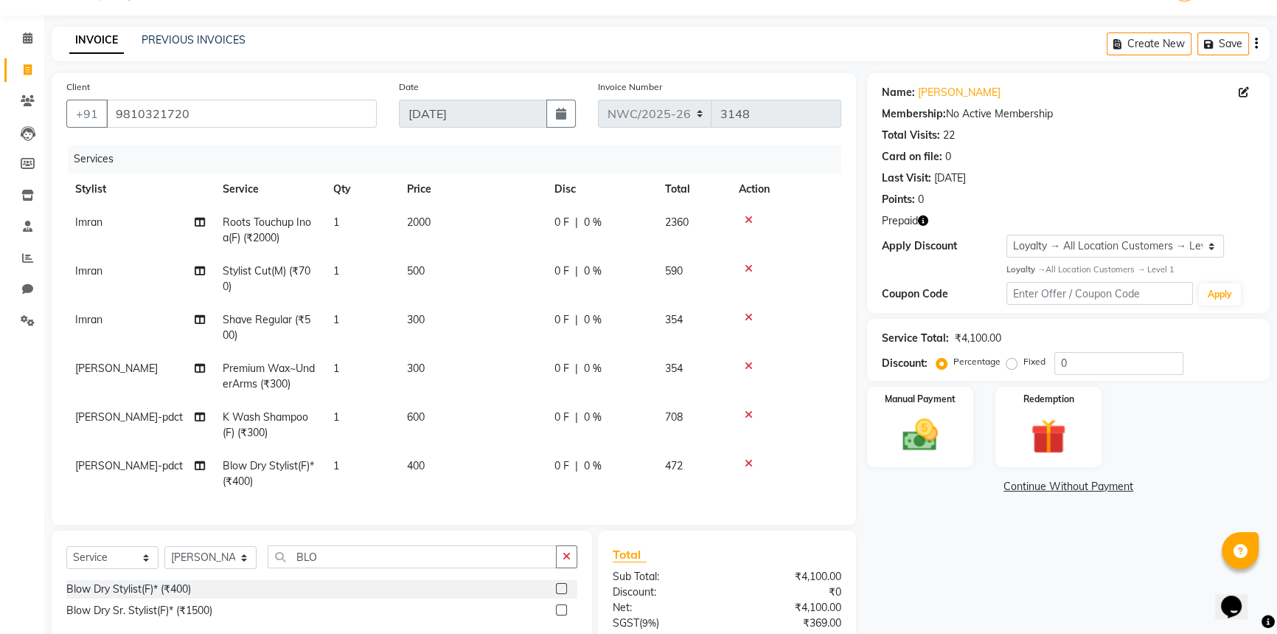
click at [461, 454] on td "400" at bounding box center [472, 473] width 148 height 49
select select "84838"
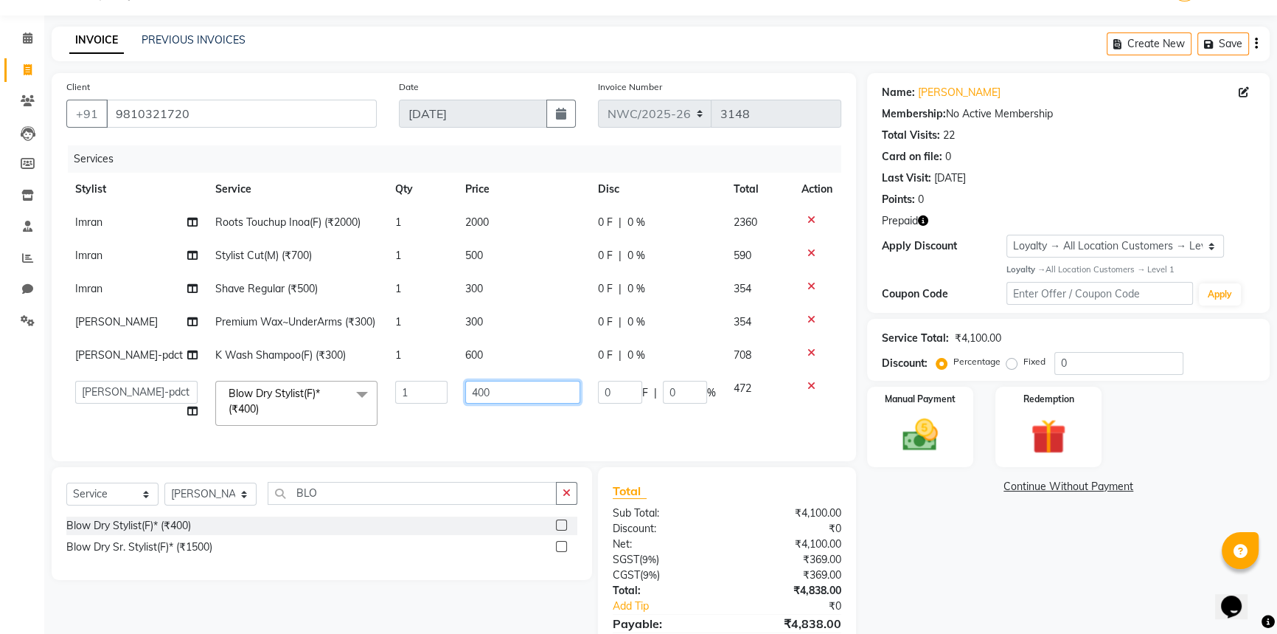
drag, startPoint x: 521, startPoint y: 412, endPoint x: 385, endPoint y: 390, distance: 138.2
click at [385, 390] on tr "[PERSON_NAME]-pdct Arshad_asst Arun_pdct Counter_Sales [PERSON_NAME] [PERSON_NA…" at bounding box center [453, 403] width 775 height 63
type input "500"
drag, startPoint x: 918, startPoint y: 607, endPoint x: 918, endPoint y: 592, distance: 14.8
click at [918, 606] on div "Name: [PERSON_NAME] Membership: No Active Membership Total Visits: 22 Card on f…" at bounding box center [1074, 378] width 414 height 611
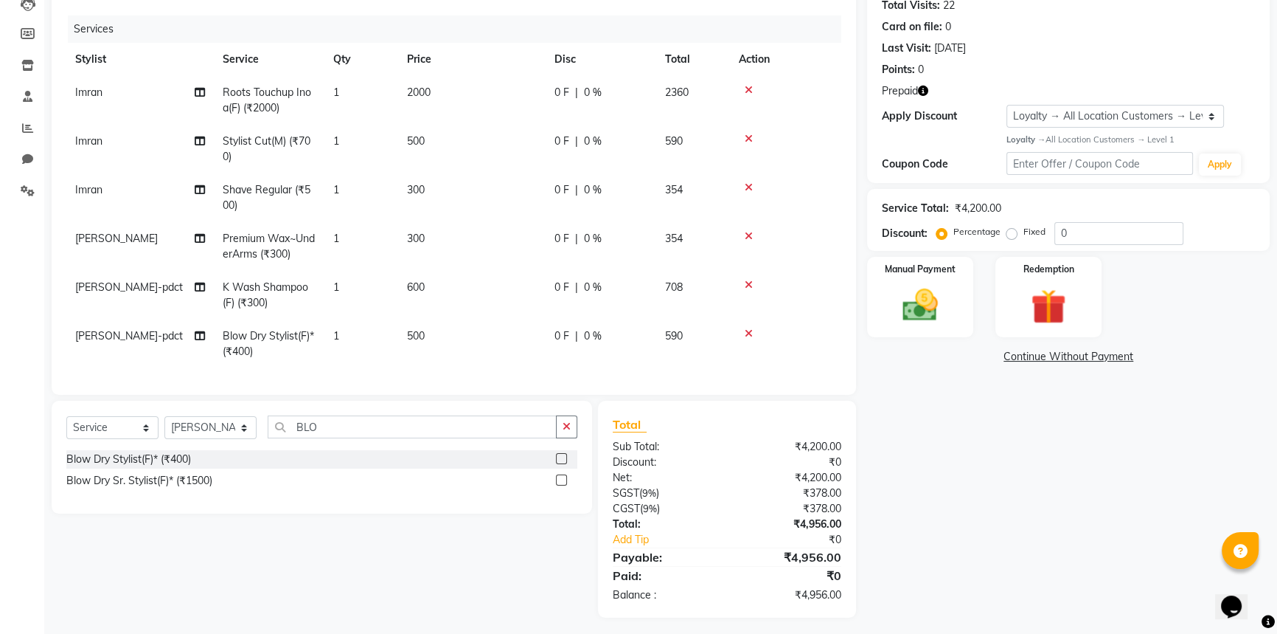
scroll to position [178, 0]
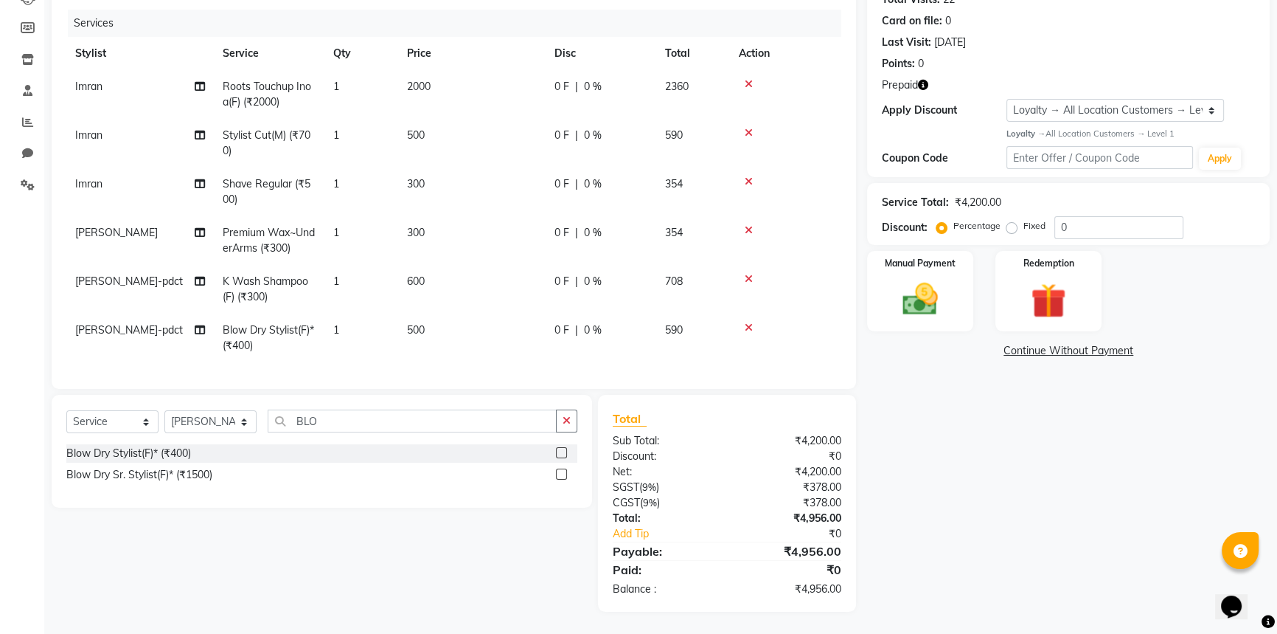
click at [475, 96] on td "2000" at bounding box center [472, 94] width 148 height 49
select select "84834"
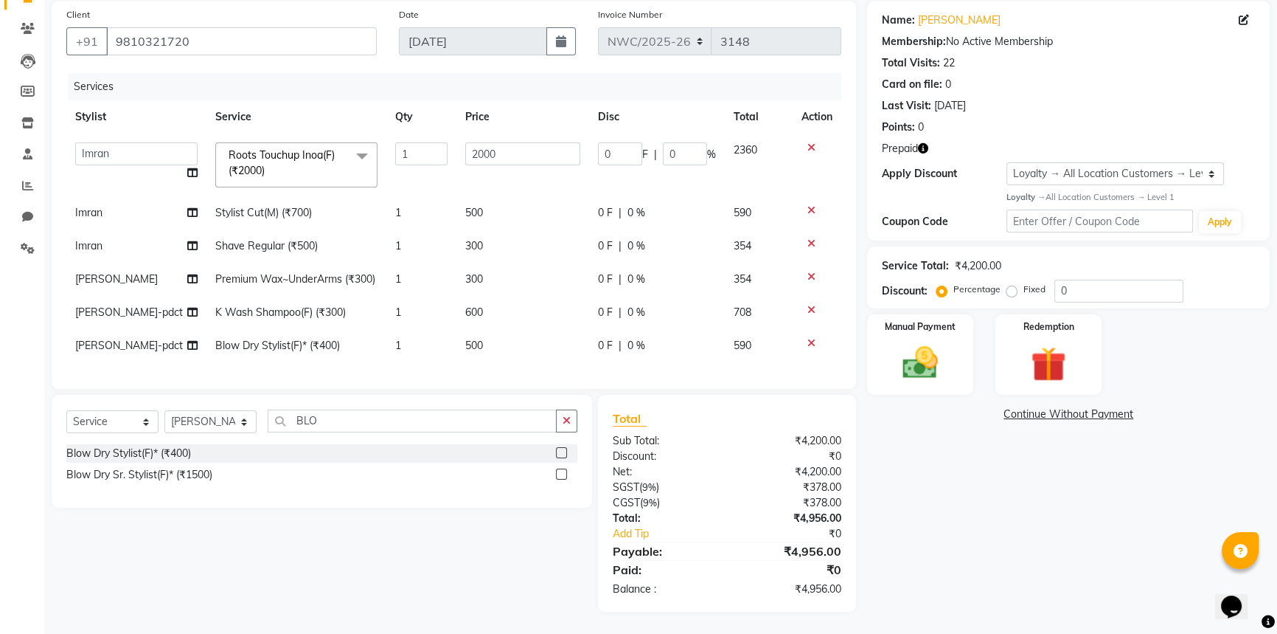
scroll to position [135, 0]
drag, startPoint x: 519, startPoint y: 129, endPoint x: 431, endPoint y: 122, distance: 88.0
click at [431, 133] on tr "[PERSON_NAME]-pdct Arshad_asst Arun_pdct Counter_Sales [PERSON_NAME] [PERSON_NA…" at bounding box center [453, 164] width 775 height 63
type input "1500"
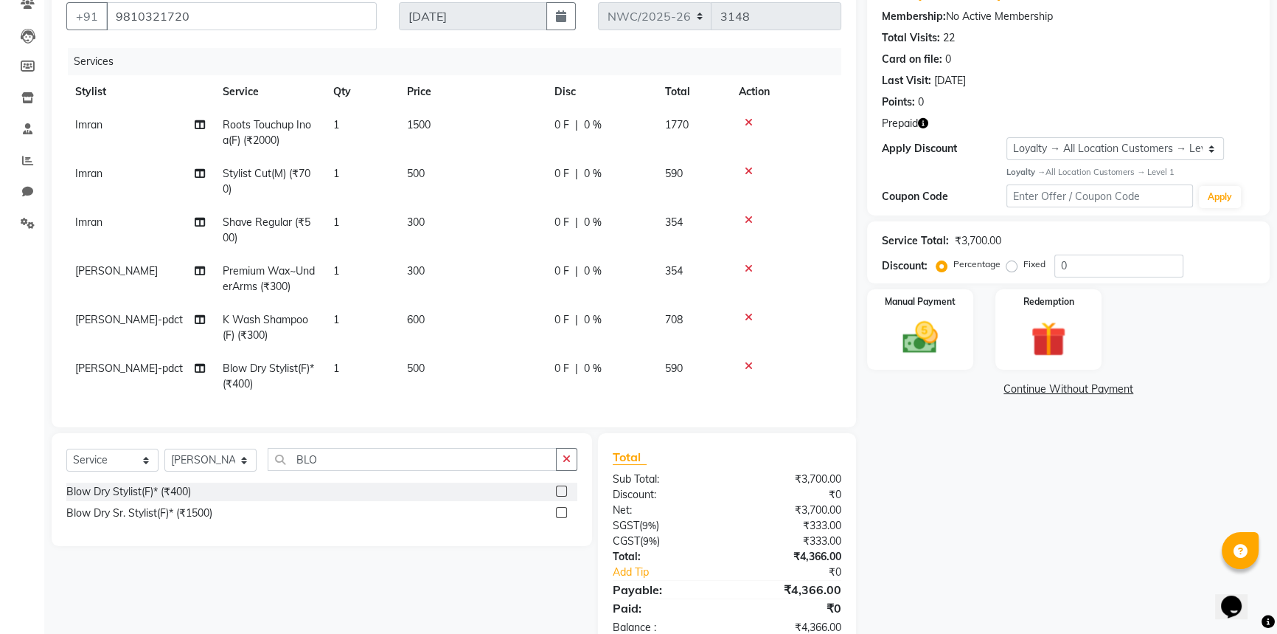
click at [959, 499] on div "Name: [PERSON_NAME] Membership: No Active Membership Total Visits: 22 Card on f…" at bounding box center [1074, 313] width 414 height 674
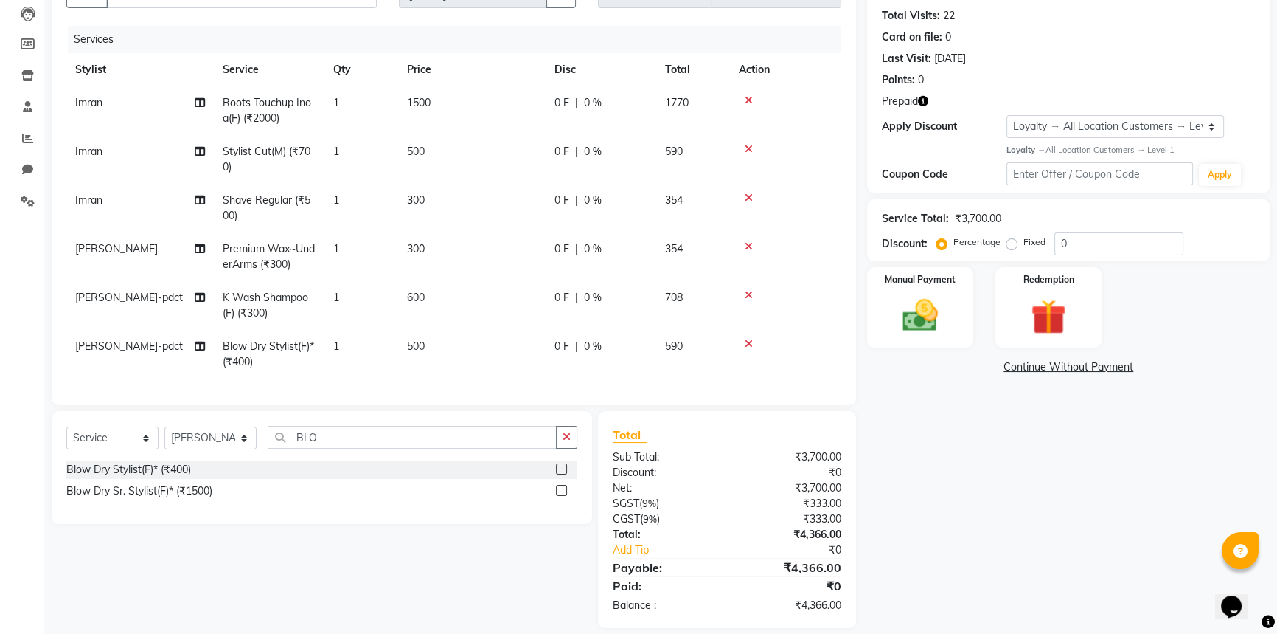
scroll to position [178, 0]
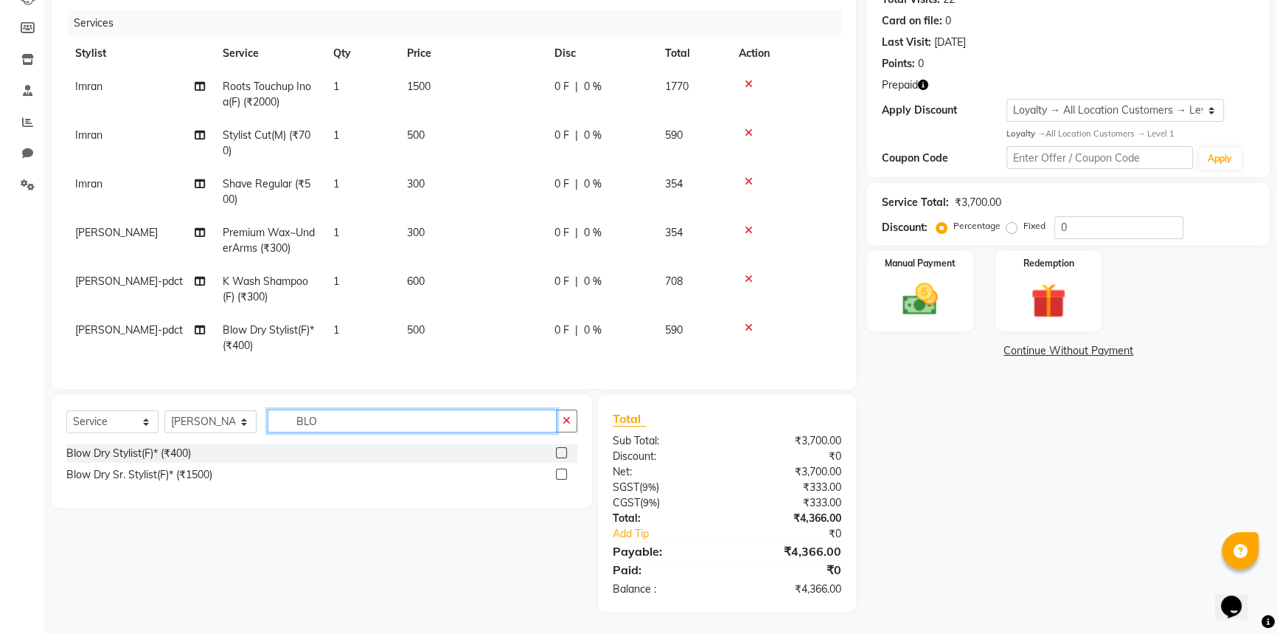
drag, startPoint x: 329, startPoint y: 424, endPoint x: 240, endPoint y: 417, distance: 88.8
click at [240, 417] on div "Select Service Product Membership Package Voucher Prepaid Gift Card Select Styl…" at bounding box center [321, 426] width 511 height 35
click at [198, 415] on select "Select Stylist [PERSON_NAME]-pdct Arshad_asst Arun_pdct Counter_Sales [PERSON_N…" at bounding box center [210, 421] width 92 height 23
select select "84840"
click at [164, 410] on select "Select Stylist [PERSON_NAME]-pdct Arshad_asst Arun_pdct Counter_Sales [PERSON_N…" at bounding box center [210, 421] width 92 height 23
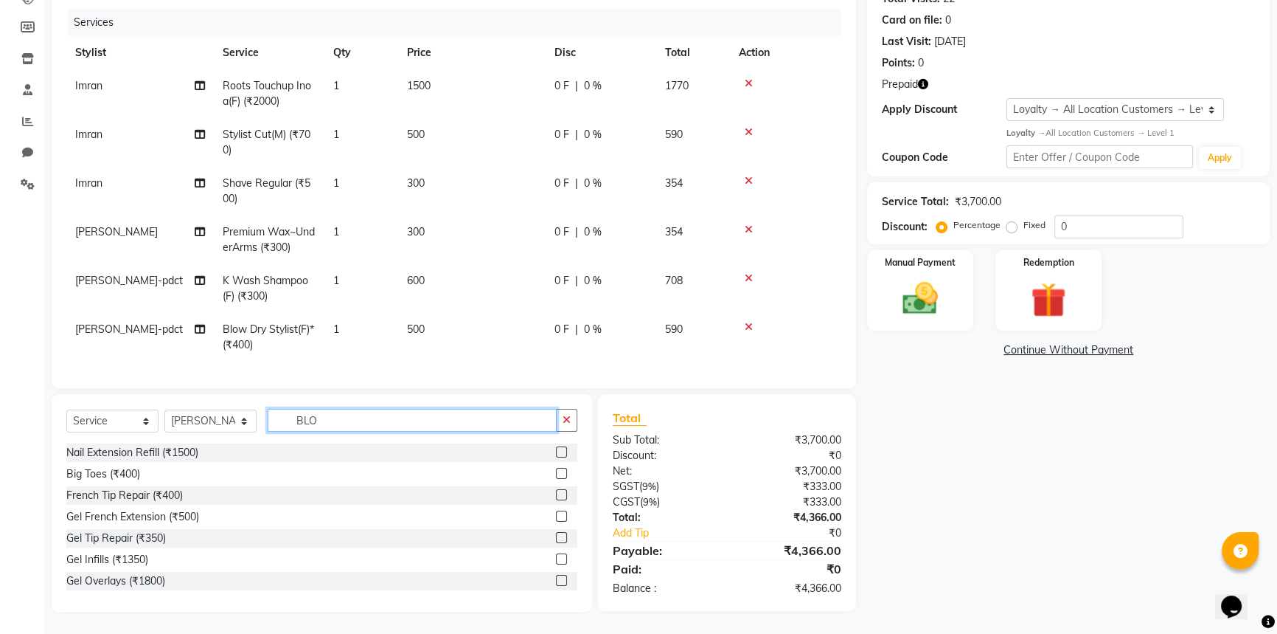
click at [322, 420] on input "BLO" at bounding box center [412, 420] width 289 height 23
type input "LEG"
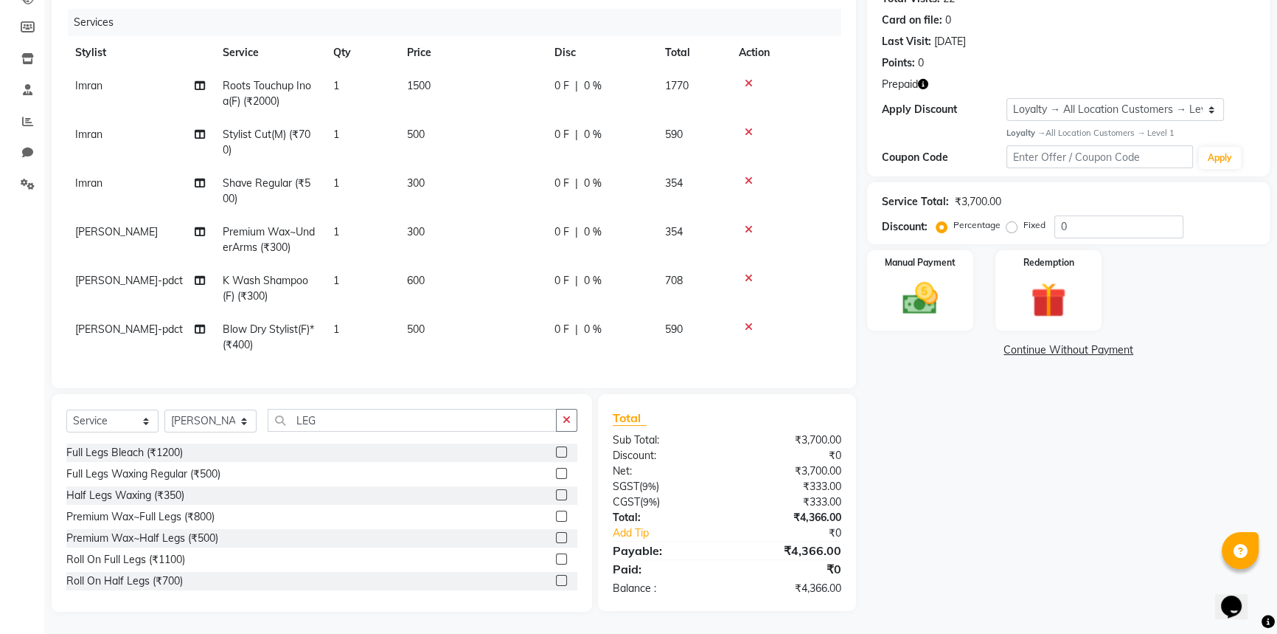
click at [556, 538] on label at bounding box center [561, 537] width 11 height 11
click at [556, 538] on input "checkbox" at bounding box center [561, 538] width 10 height 10
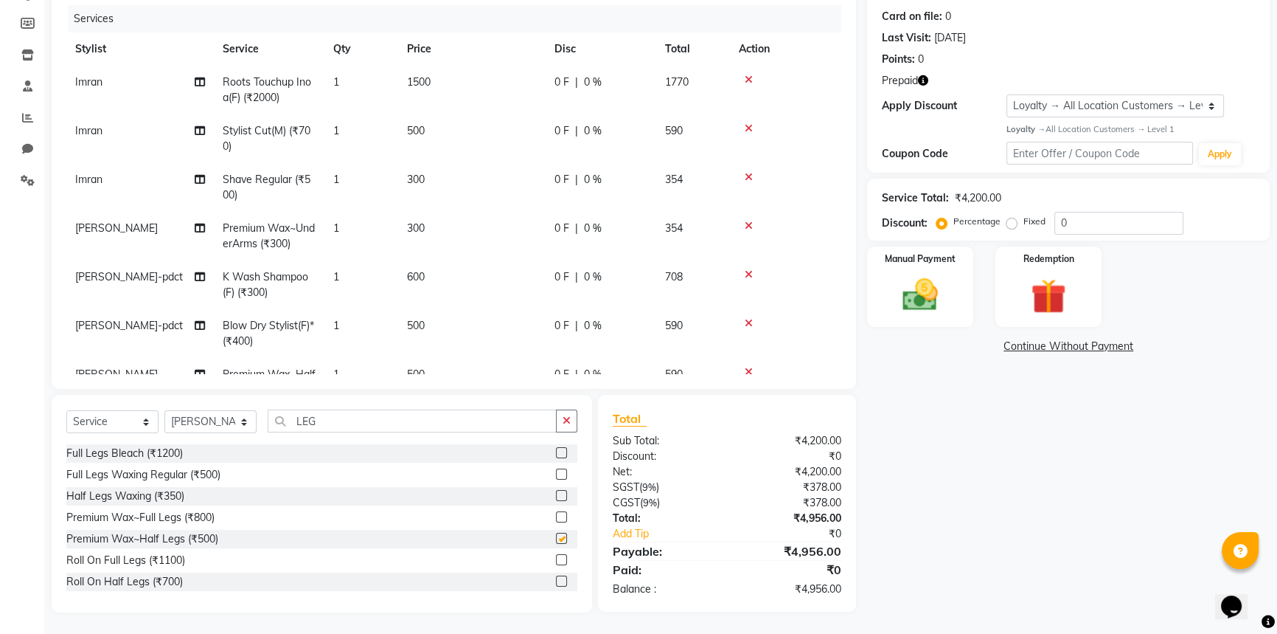
checkbox input "false"
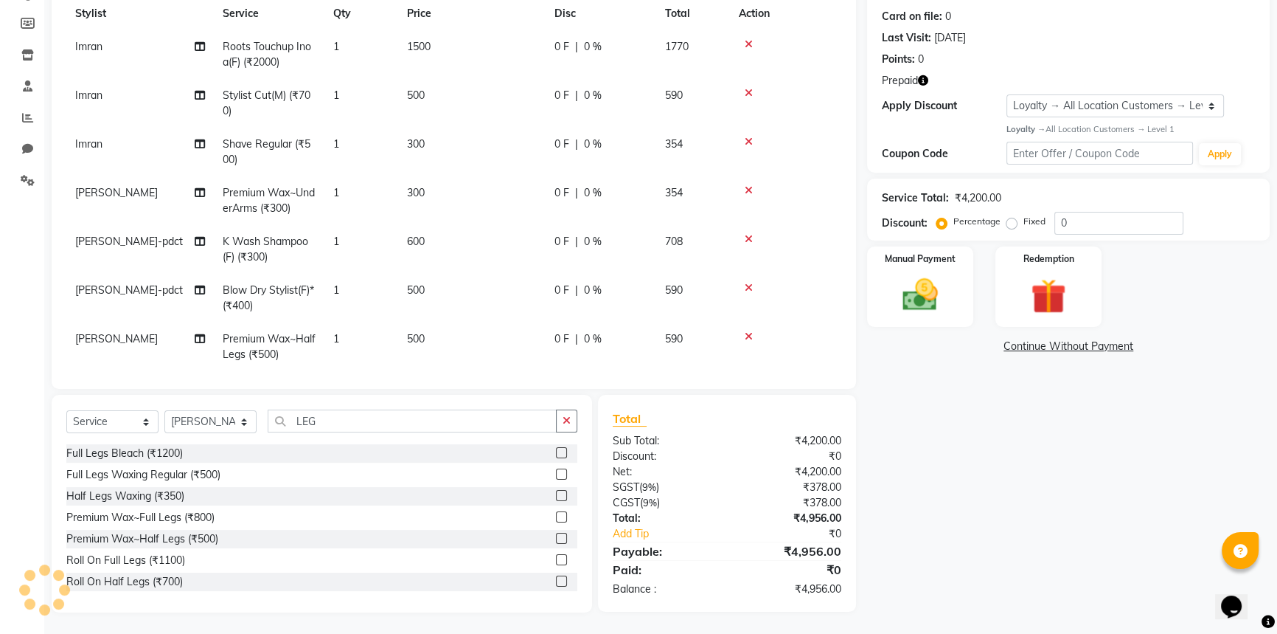
scroll to position [54, 0]
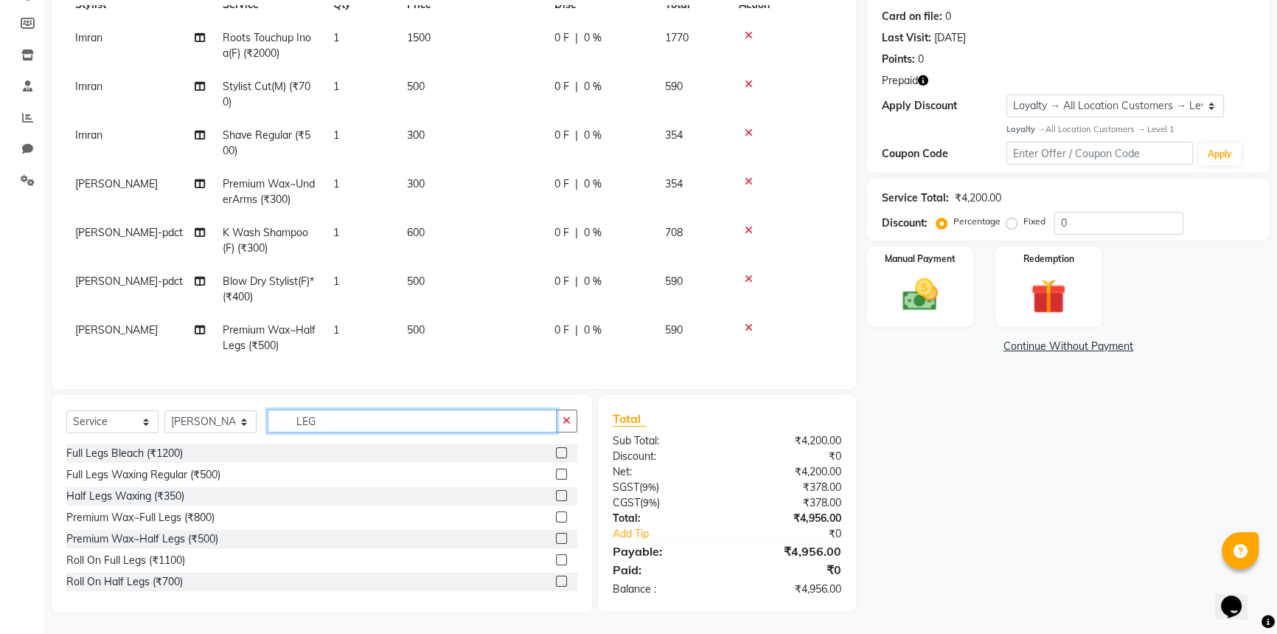
drag, startPoint x: 360, startPoint y: 422, endPoint x: 275, endPoint y: 408, distance: 86.0
click at [275, 408] on div "Select Service Product Membership Package Voucher Prepaid Gift Card Select Styl…" at bounding box center [322, 504] width 541 height 218
type input "ARM"
click at [556, 560] on label at bounding box center [561, 559] width 11 height 11
click at [556, 560] on input "checkbox" at bounding box center [561, 560] width 10 height 10
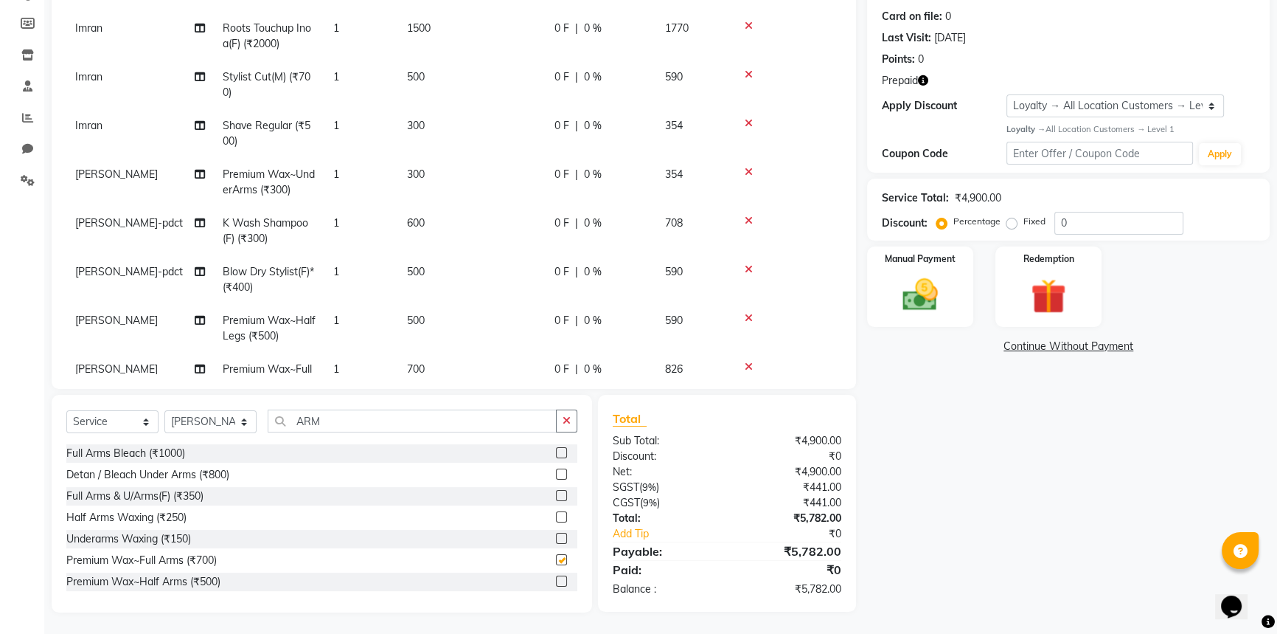
checkbox input "false"
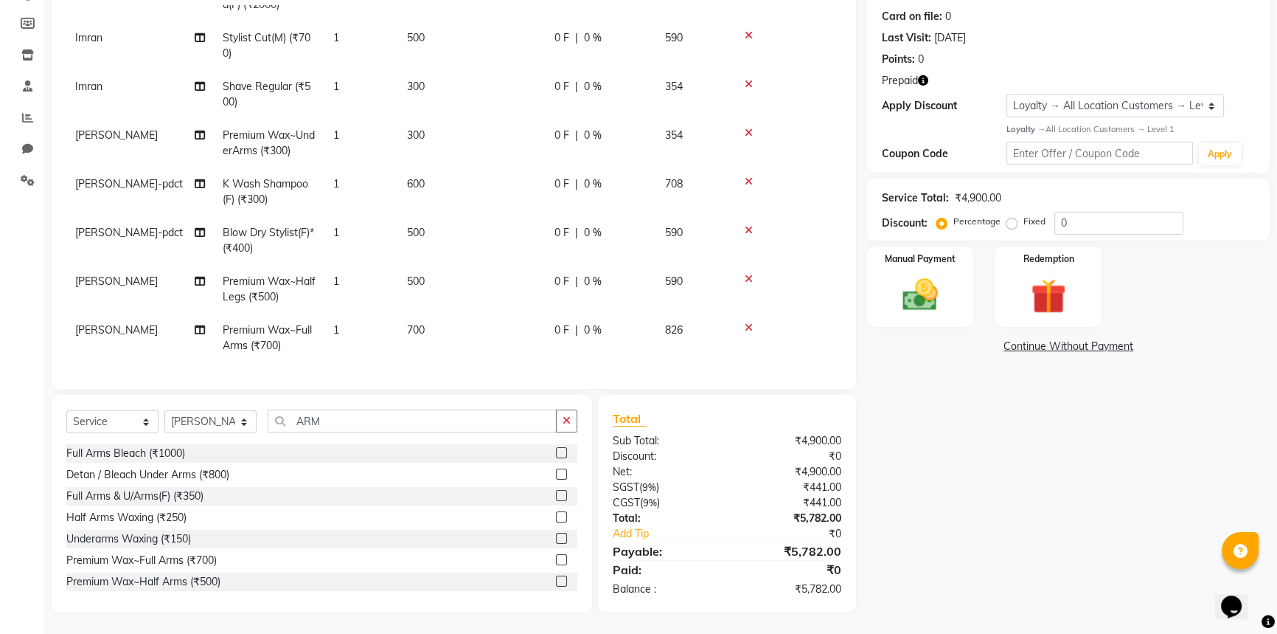
click at [429, 276] on td "500" at bounding box center [472, 289] width 148 height 49
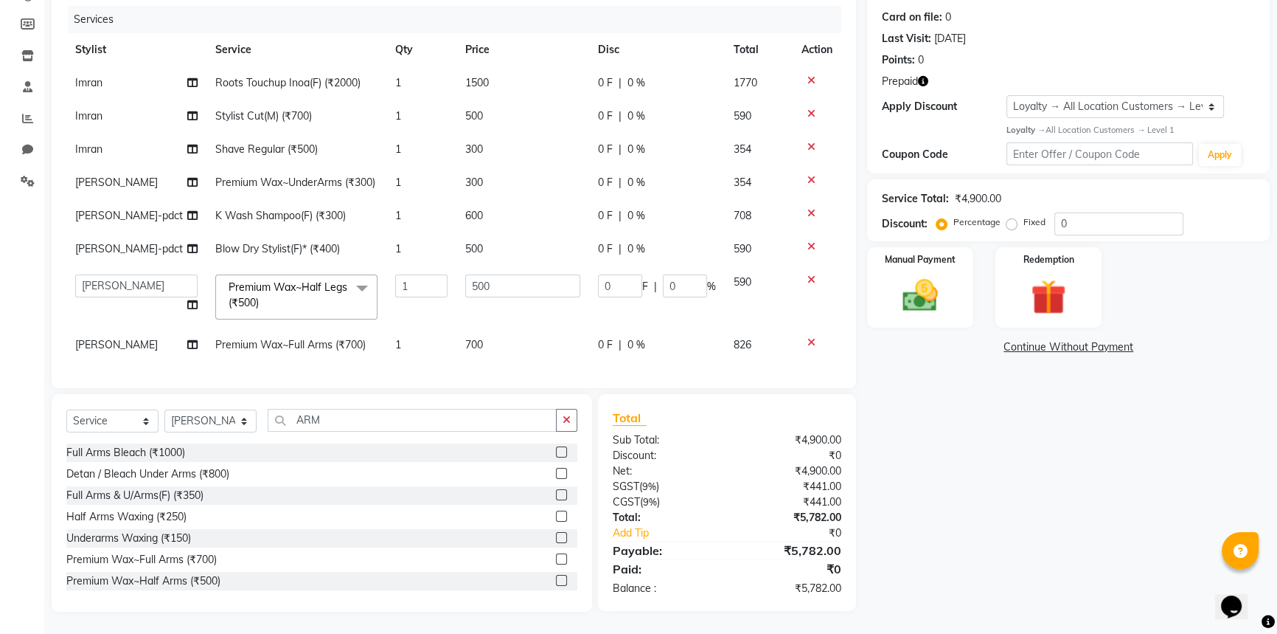
scroll to position [23, 0]
drag, startPoint x: 491, startPoint y: 277, endPoint x: 404, endPoint y: 274, distance: 87.1
click at [404, 274] on tr "[PERSON_NAME]-pdct Arshad_asst Arun_pdct Counter_Sales [PERSON_NAME] [PERSON_NA…" at bounding box center [453, 297] width 775 height 63
type input "800"
click at [494, 337] on tbody "Imran Roots Touchup Inoa(F) (₹2000) 1 1500 0 F | 0 % 1770 Imran Stylist Cut(M) …" at bounding box center [453, 213] width 775 height 295
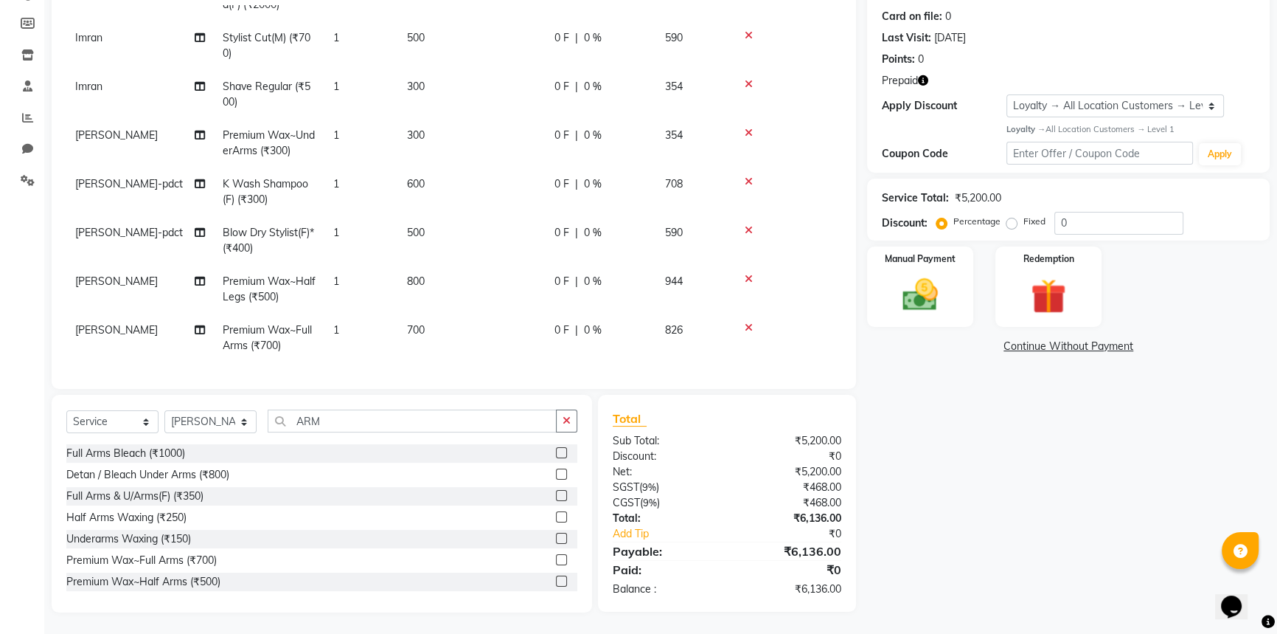
click at [465, 317] on td "700" at bounding box center [472, 337] width 148 height 49
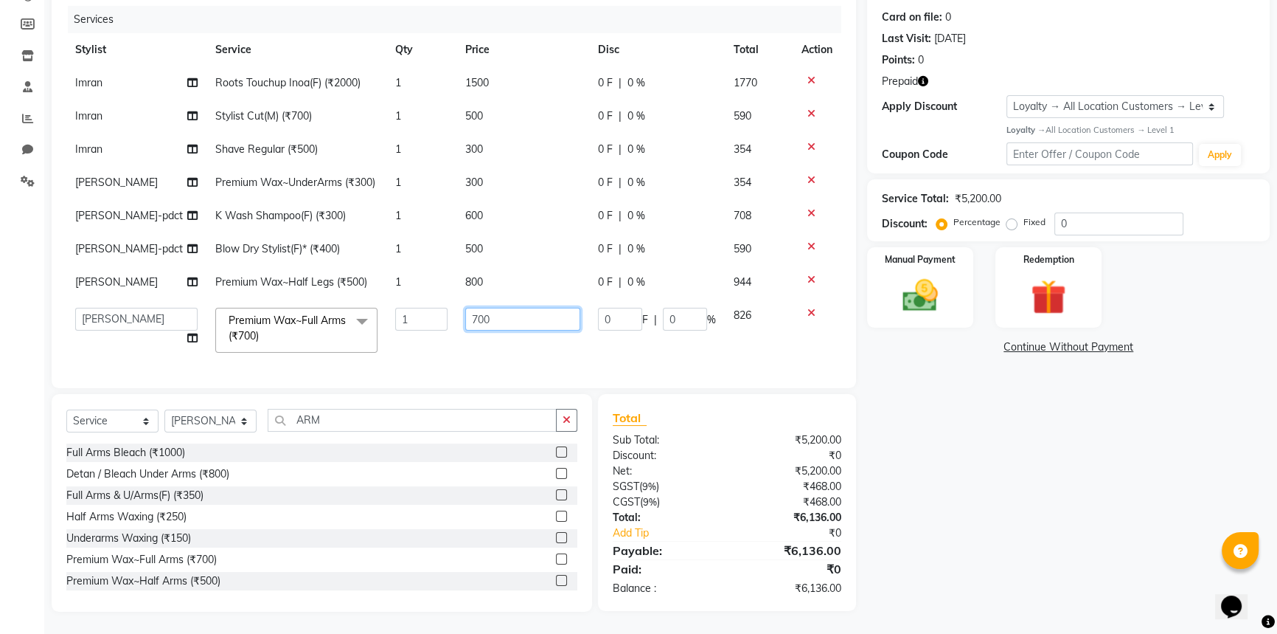
drag, startPoint x: 501, startPoint y: 307, endPoint x: 394, endPoint y: 297, distance: 107.4
click at [394, 299] on tr "[PERSON_NAME]-pdct Arshad_asst Arun_pdct Counter_Sales [PERSON_NAME] [PERSON_NA…" at bounding box center [453, 330] width 775 height 63
type input "1000"
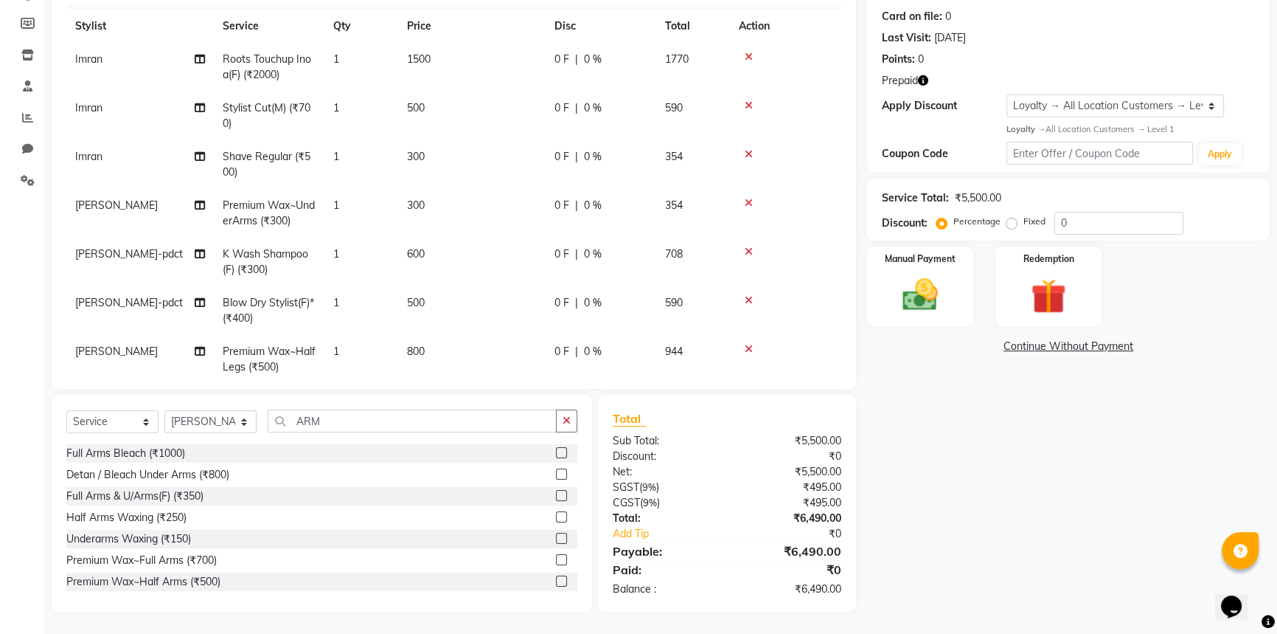
click at [1000, 418] on div "Name: [PERSON_NAME] Membership: No Active Membership Total Visits: 22 Card on f…" at bounding box center [1074, 272] width 414 height 679
click at [1050, 280] on img at bounding box center [1049, 297] width 60 height 46
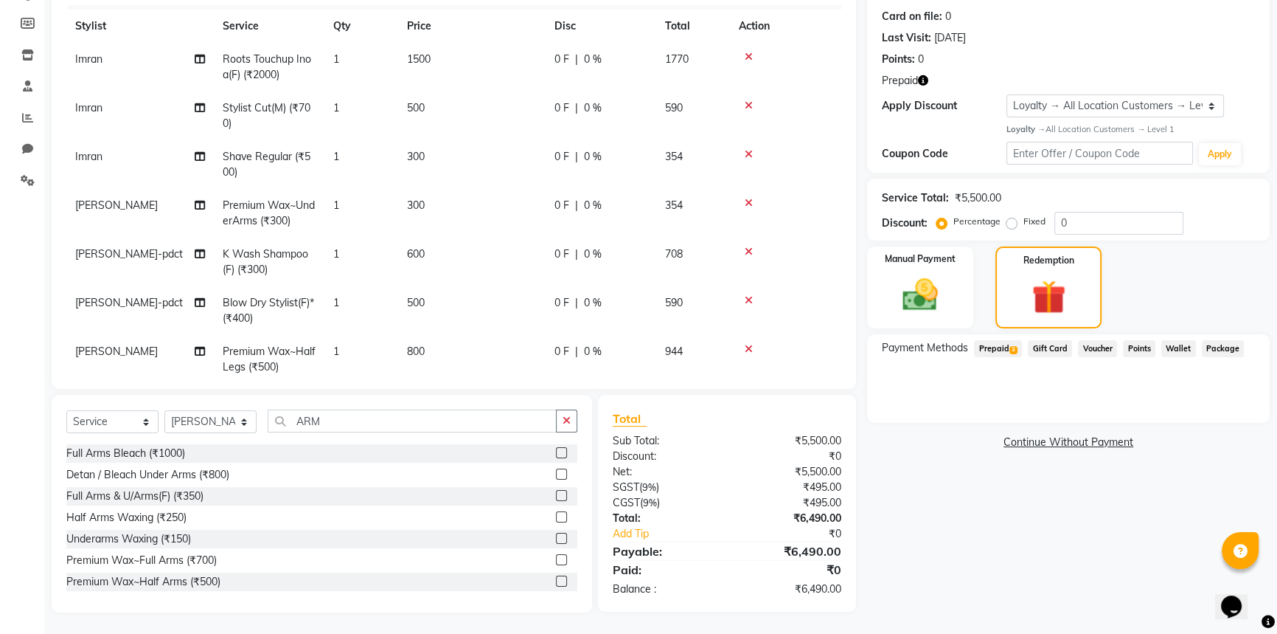
click at [997, 347] on span "Prepaid 3" at bounding box center [998, 348] width 48 height 17
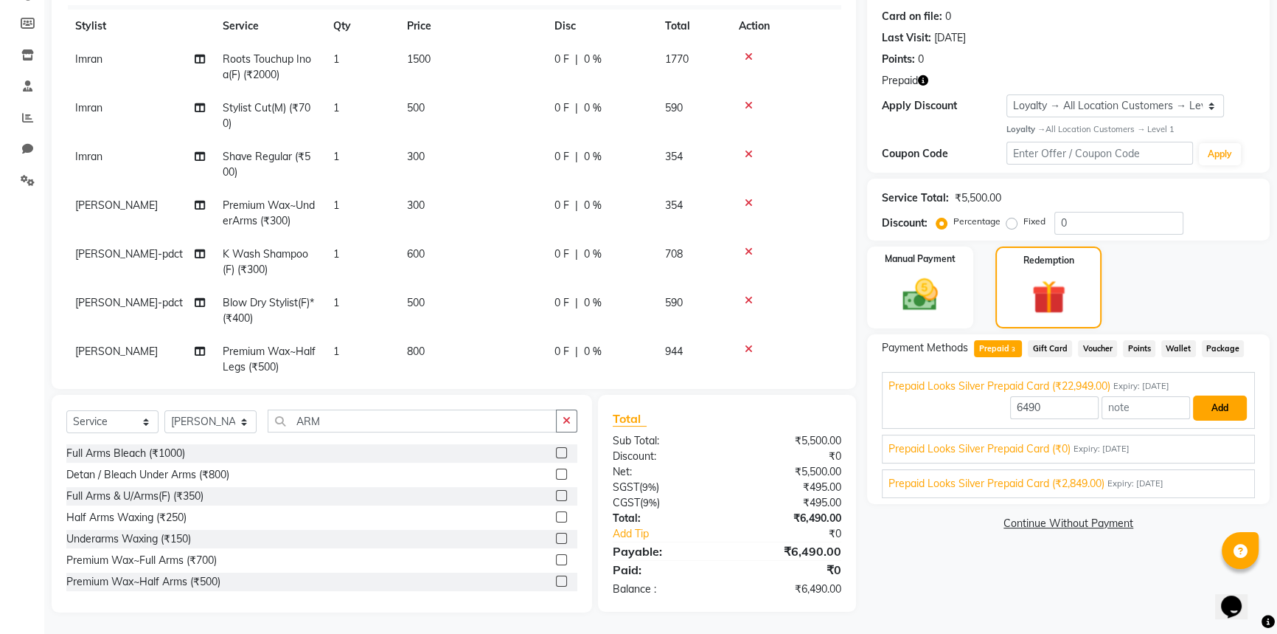
click at [1209, 405] on button "Add" at bounding box center [1220, 407] width 54 height 25
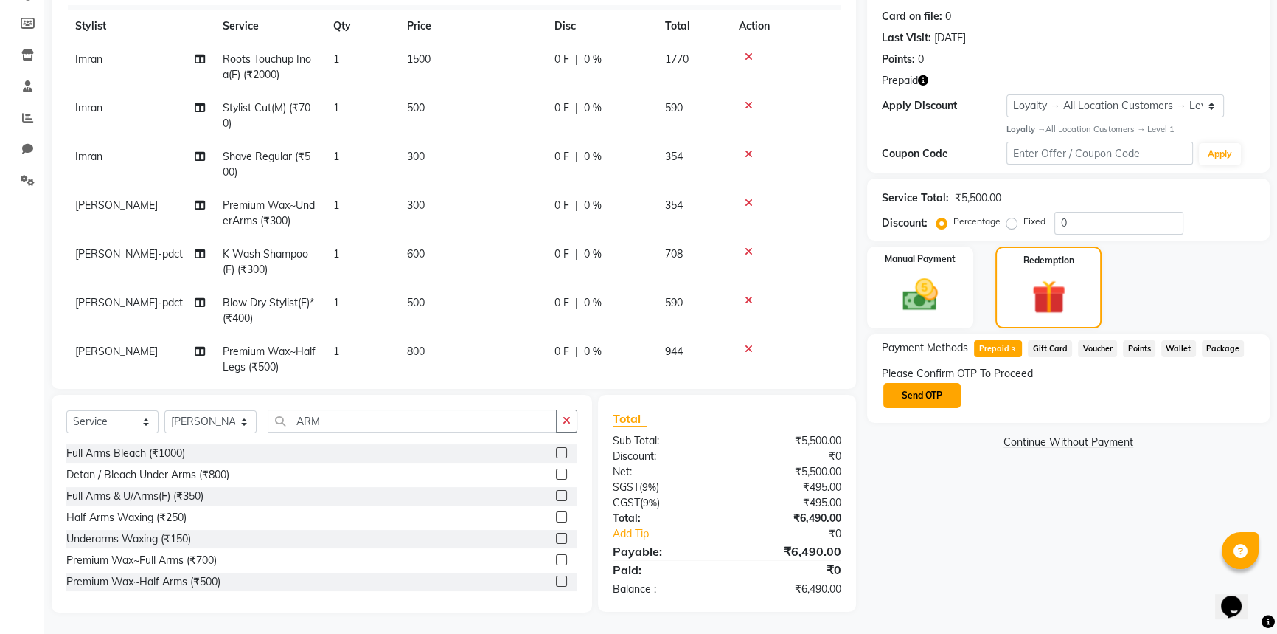
click at [930, 398] on button "Send OTP" at bounding box center [922, 395] width 77 height 25
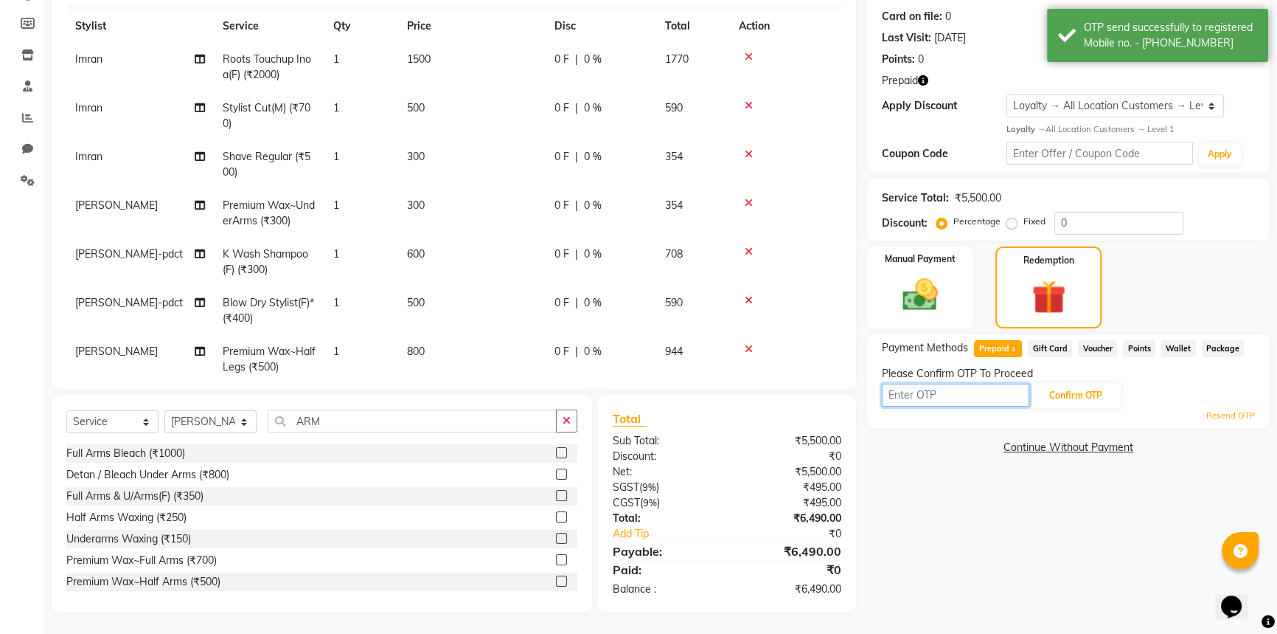
click at [915, 395] on input "text" at bounding box center [956, 395] width 148 height 23
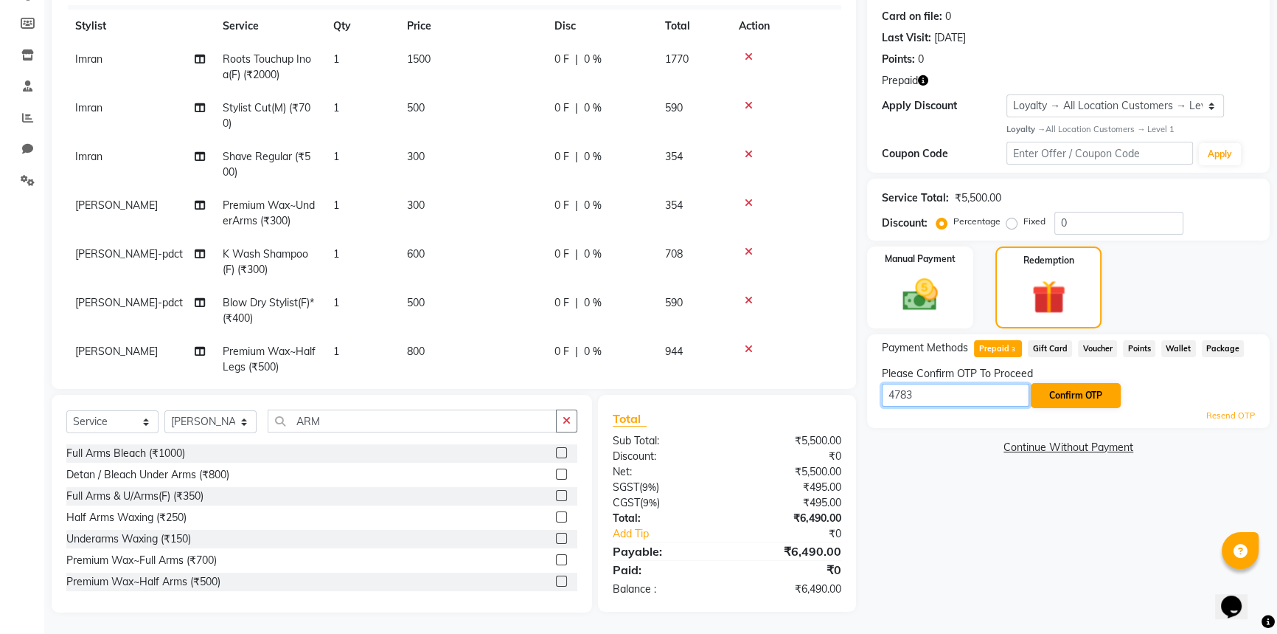
type input "4783"
click at [1101, 390] on button "Confirm OTP" at bounding box center [1076, 395] width 90 height 25
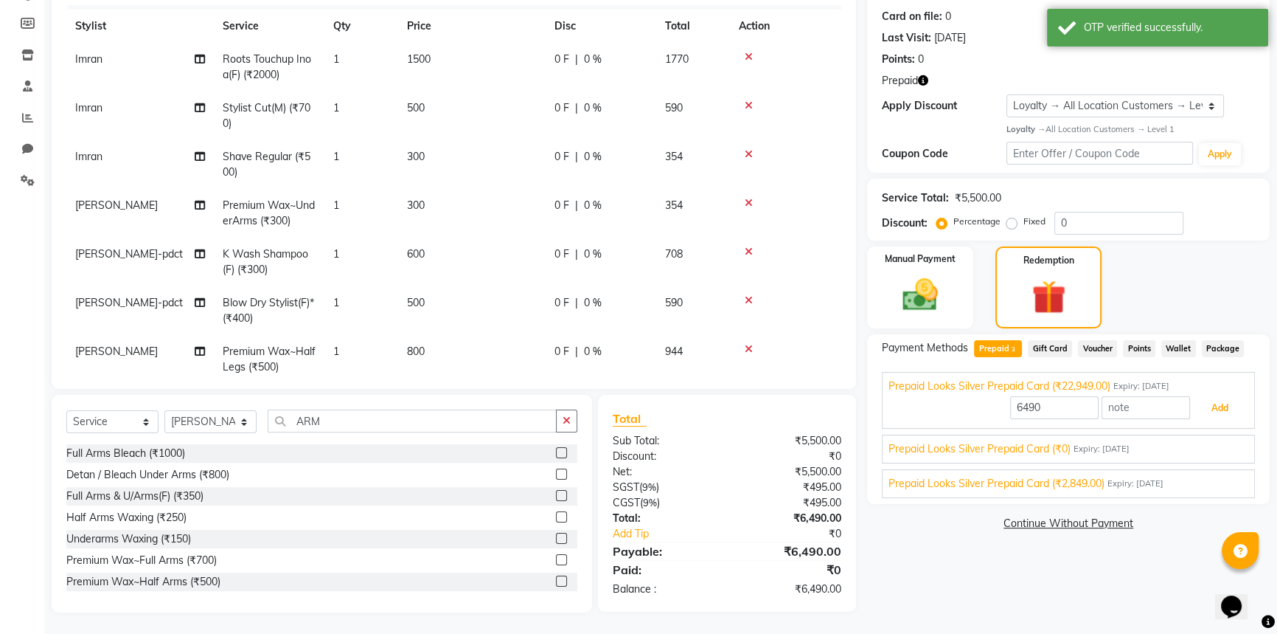
click at [1213, 401] on button "Add" at bounding box center [1220, 407] width 54 height 25
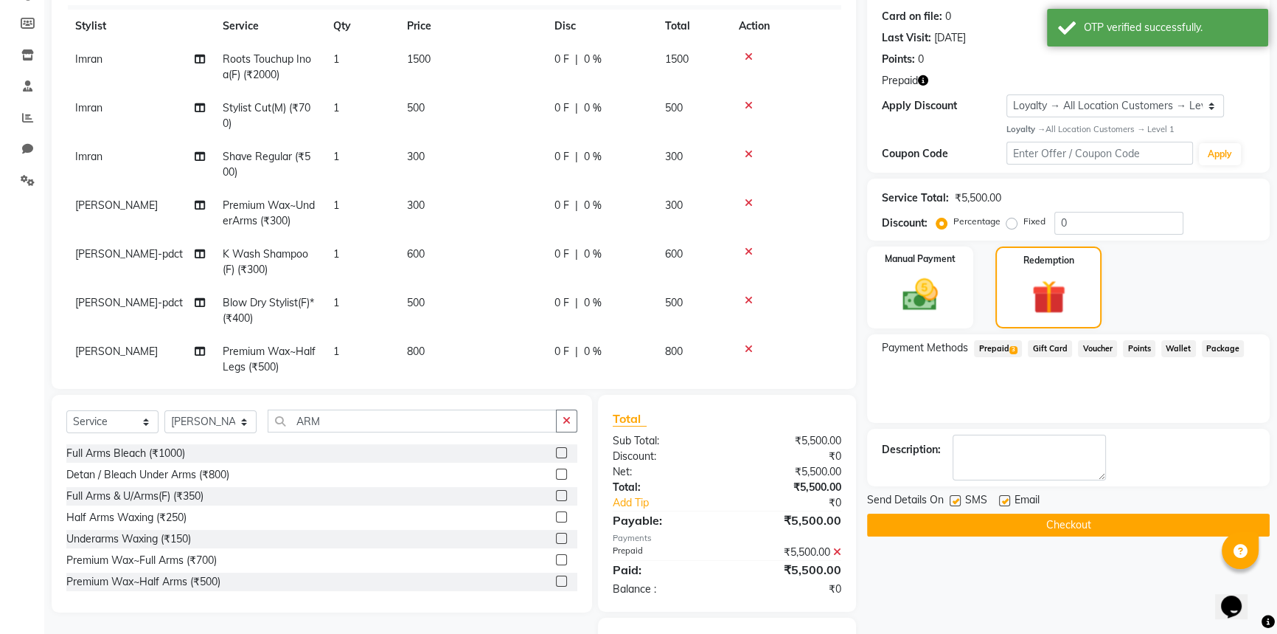
click at [1111, 519] on button "Checkout" at bounding box center [1068, 524] width 403 height 23
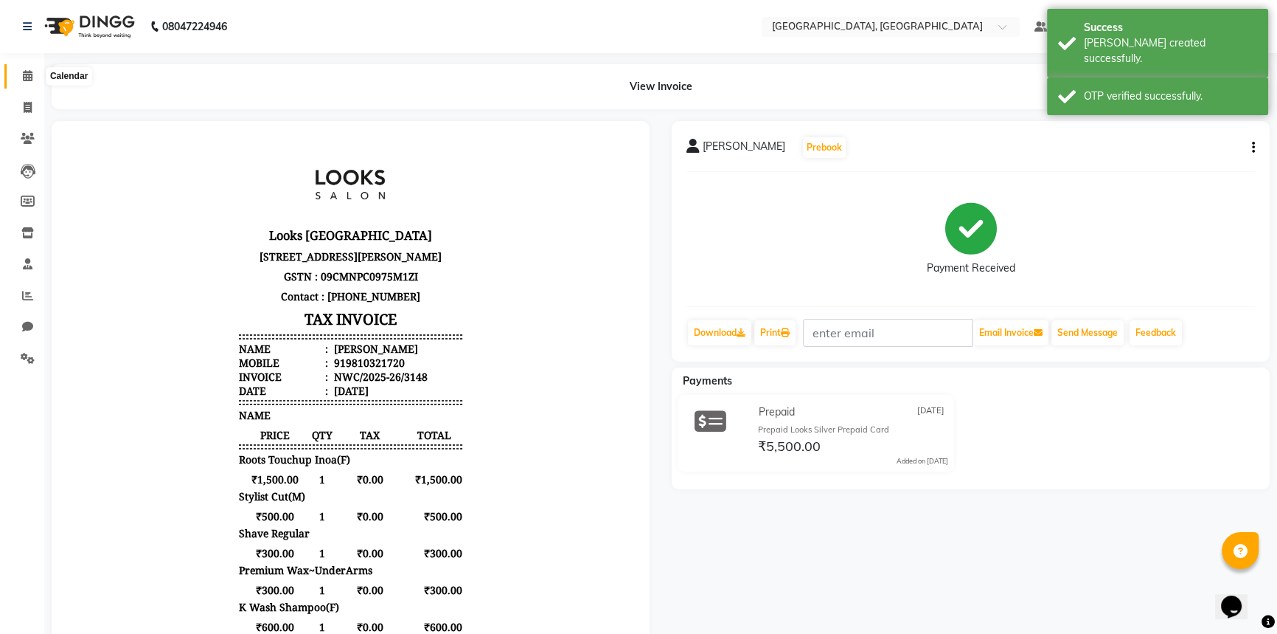
click at [29, 70] on icon at bounding box center [28, 75] width 10 height 11
